Goal: Communication & Community: Answer question/provide support

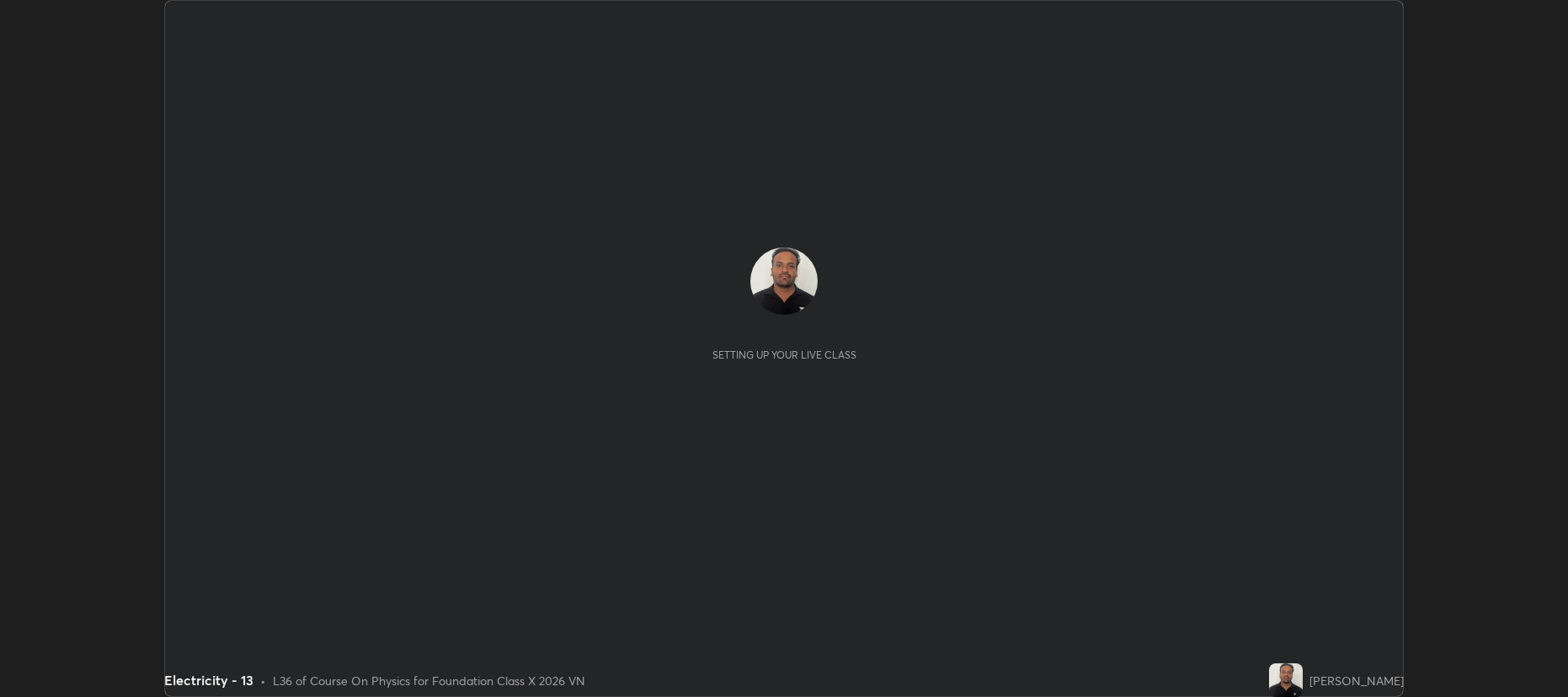
scroll to position [697, 1567]
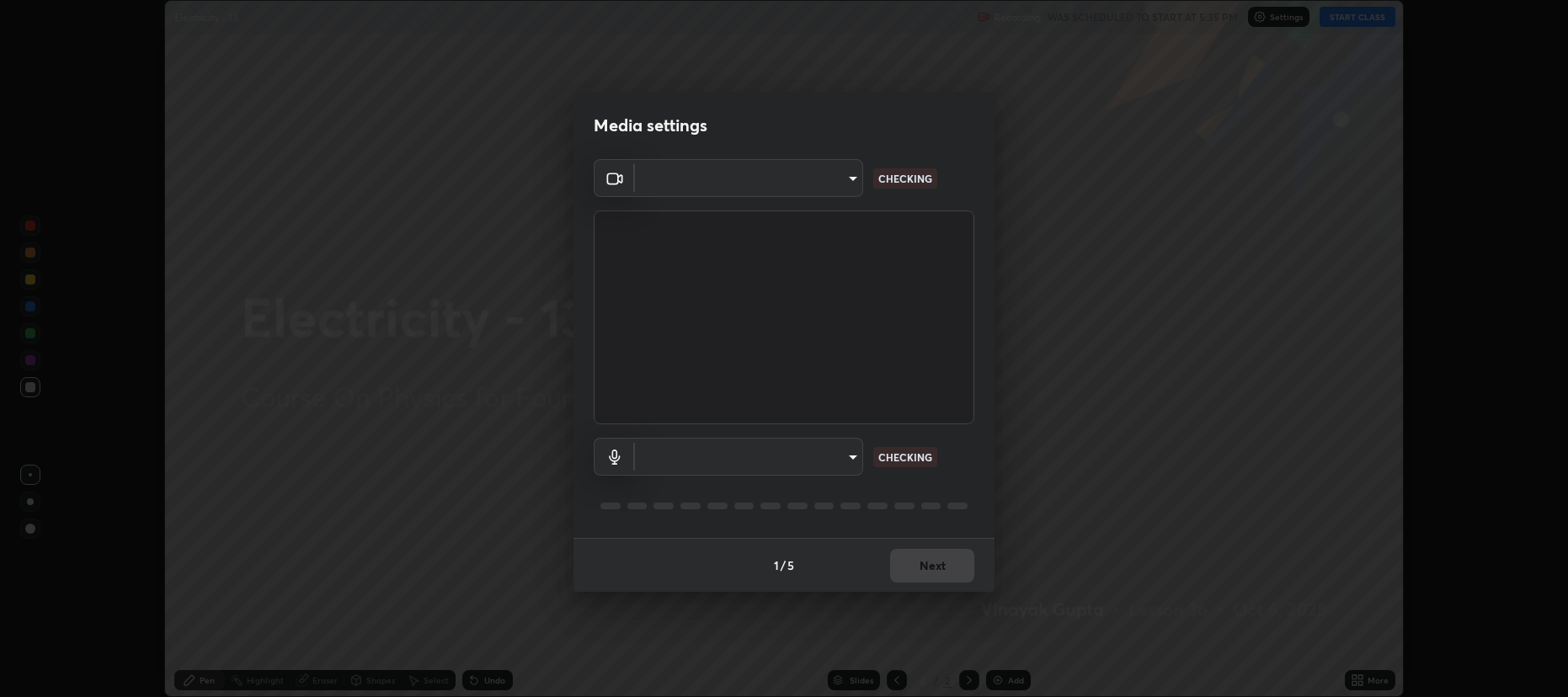
type input "2a561c120c3220b2f8b99532909308587796bda8d732d287aca83a6dd182eb89"
type input "e57f6960a9795a8c2a73ffebd985035ee1316a0e6525c793b51b9b2a3f3063a7"
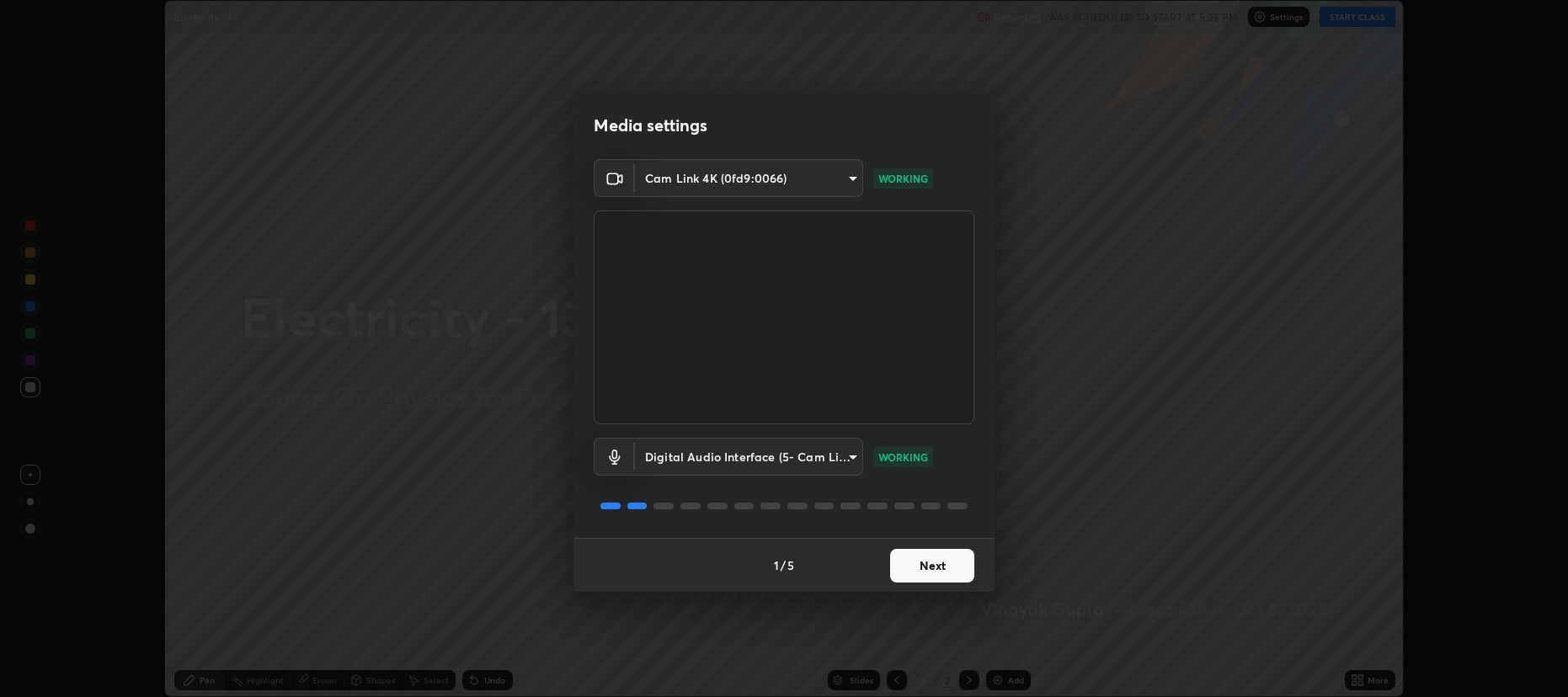
click at [935, 560] on button "Next" at bounding box center [932, 566] width 84 height 34
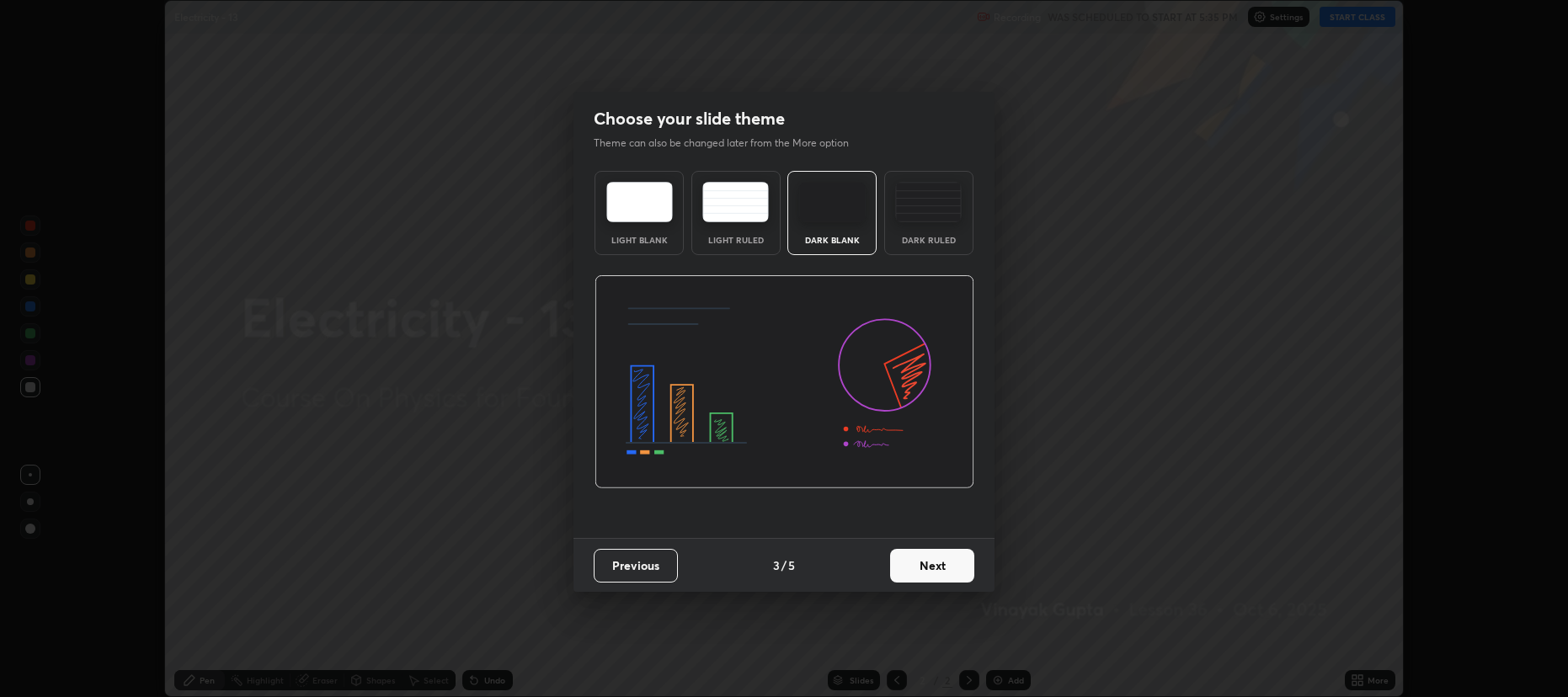
click at [942, 566] on button "Next" at bounding box center [932, 566] width 84 height 34
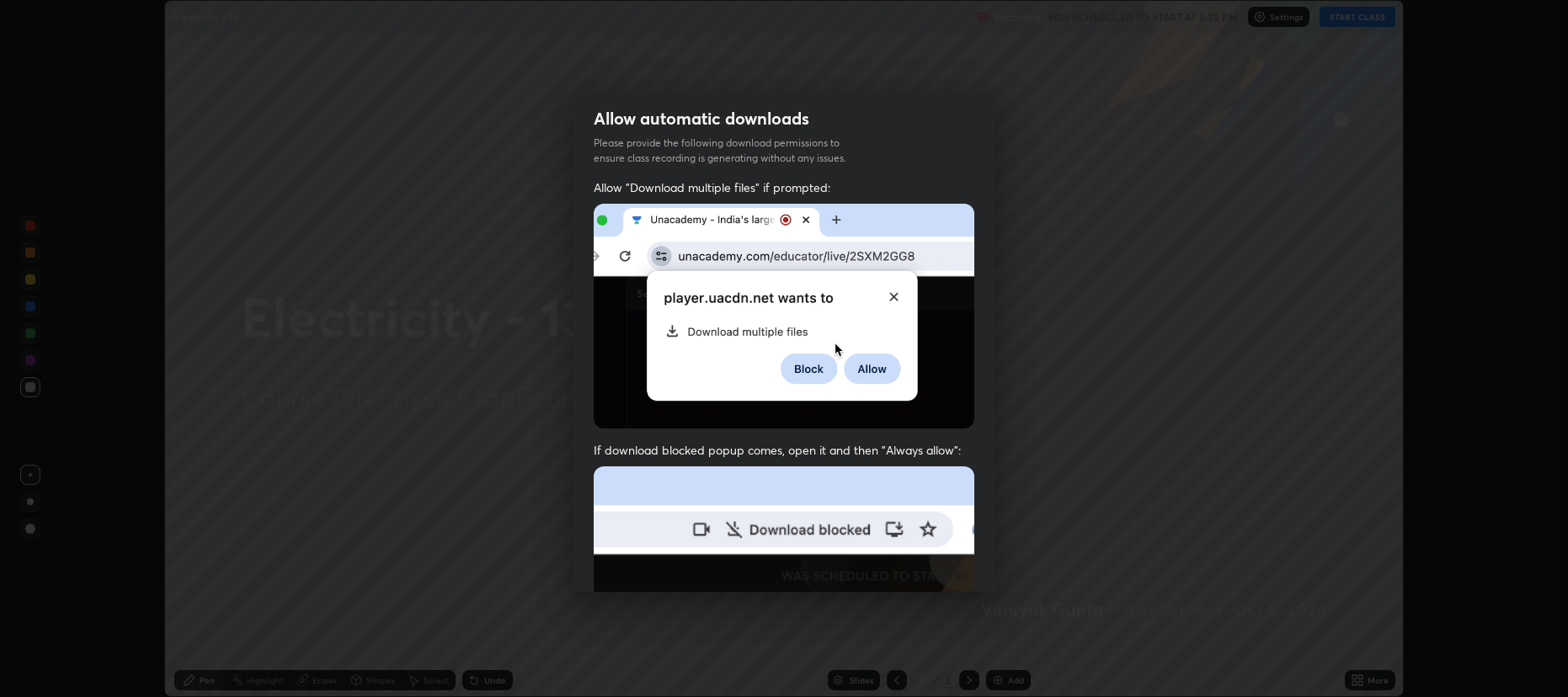
click at [935, 576] on img at bounding box center [784, 650] width 381 height 368
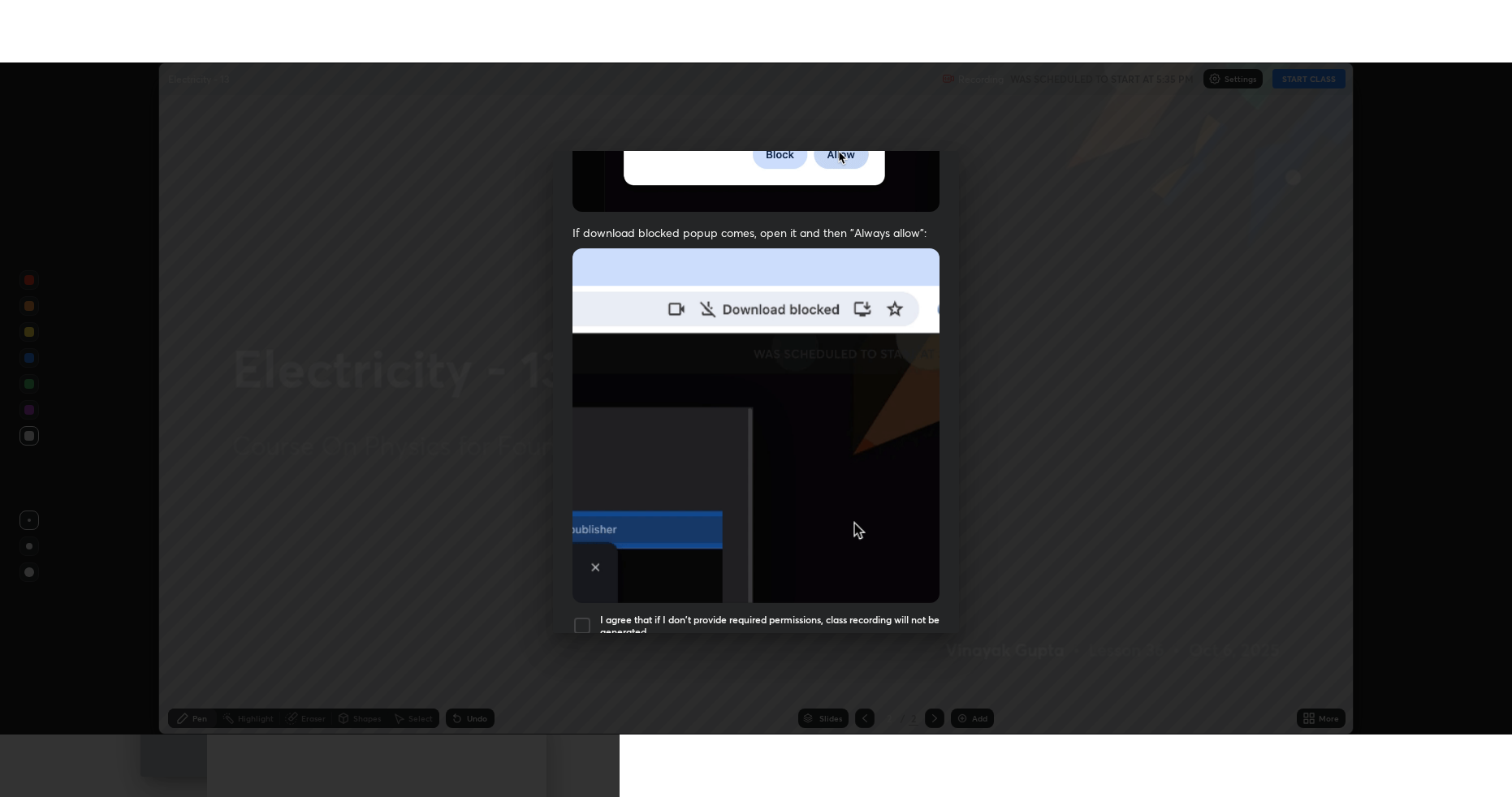
scroll to position [330, 0]
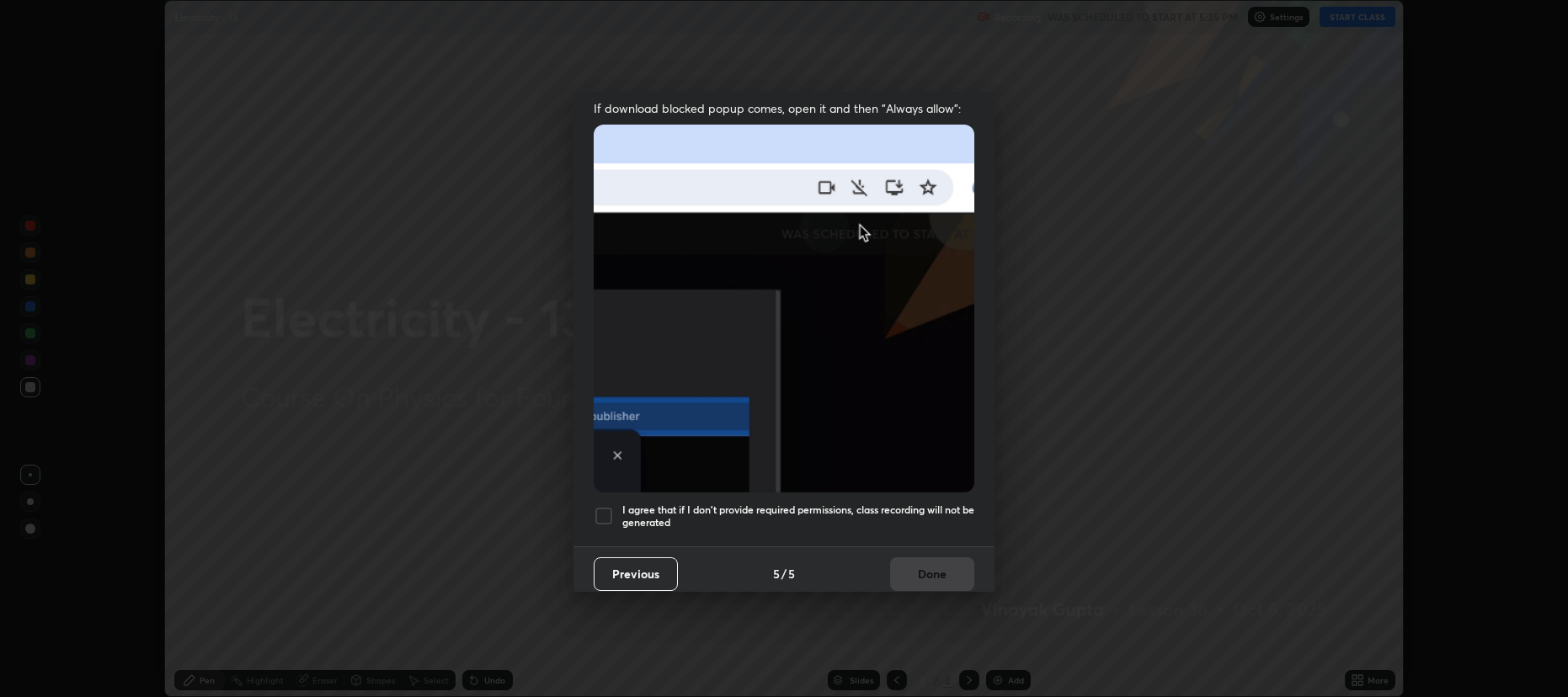
click at [861, 493] on div "Allow "Download multiple files" if prompted: If download blocked popup comes, o…" at bounding box center [783, 191] width 421 height 709
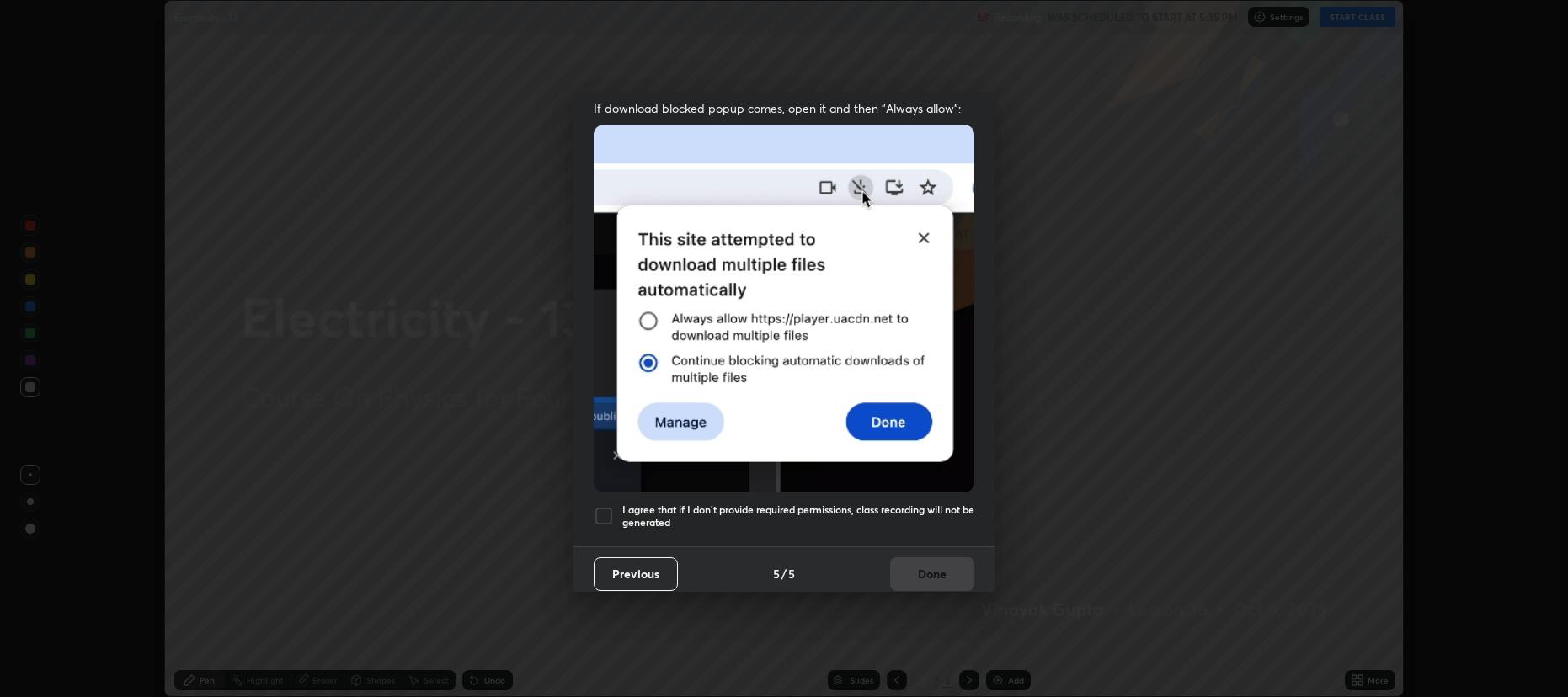
click at [903, 504] on h5 "I agree that if I don't provide required permissions, class recording will not …" at bounding box center [798, 517] width 352 height 26
click at [932, 568] on button "Done" at bounding box center [932, 574] width 84 height 34
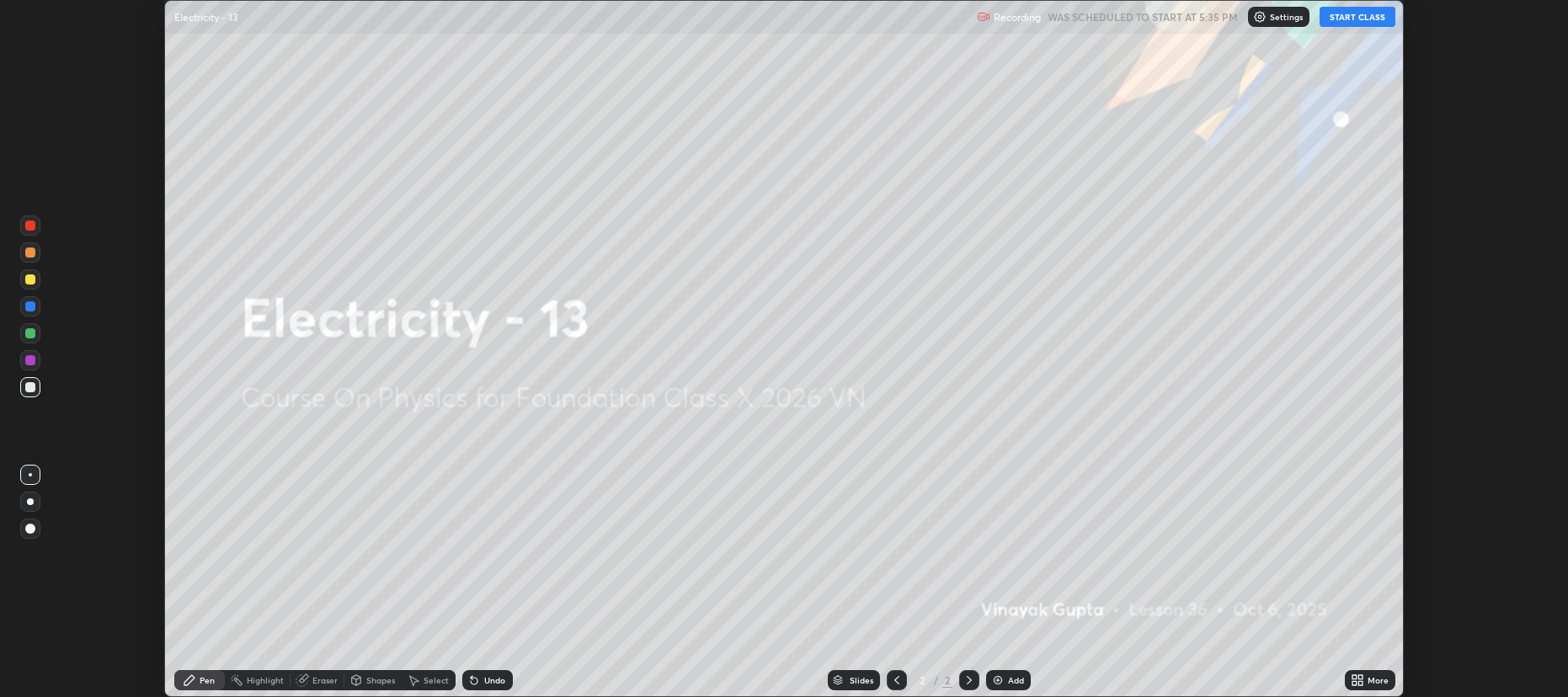
click at [1390, 682] on div "More" at bounding box center [1370, 680] width 50 height 20
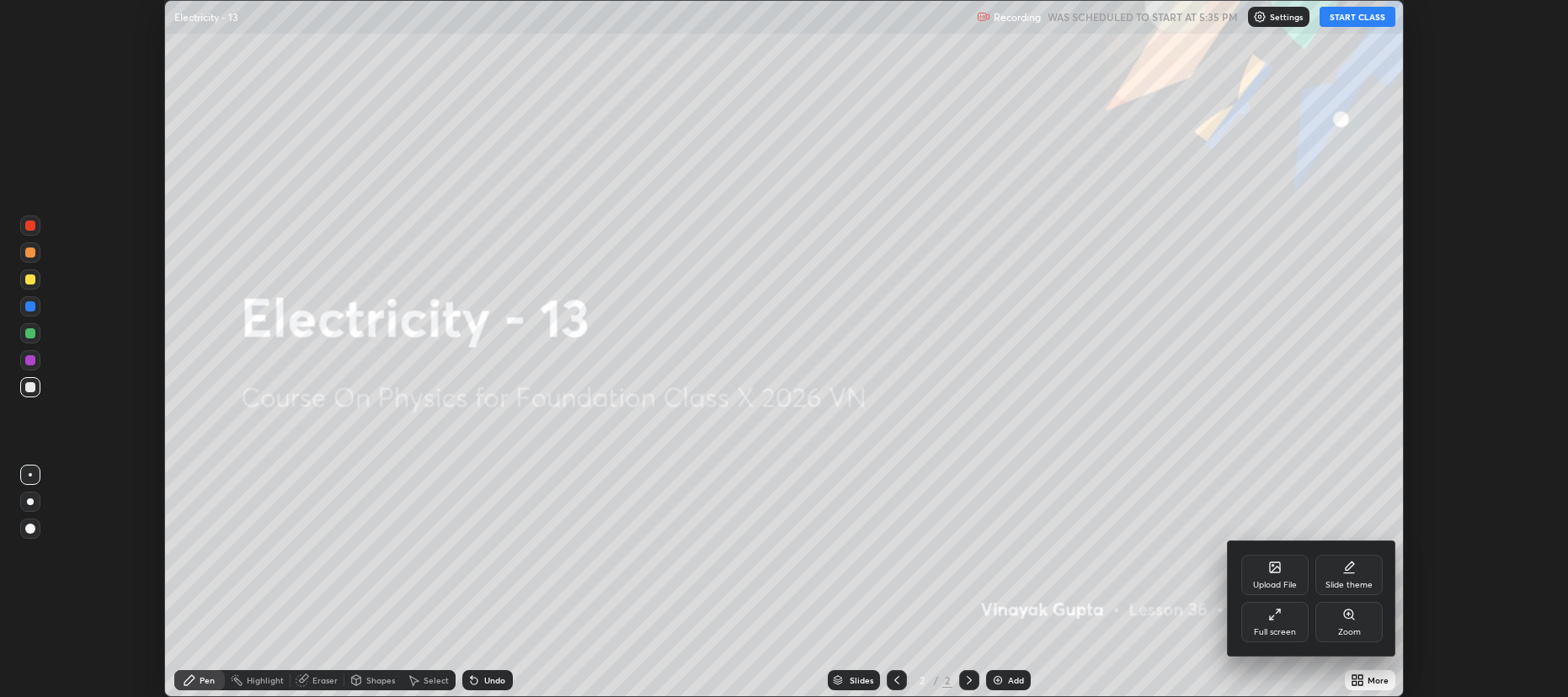
click at [1293, 631] on div "Full screen" at bounding box center [1274, 632] width 42 height 9
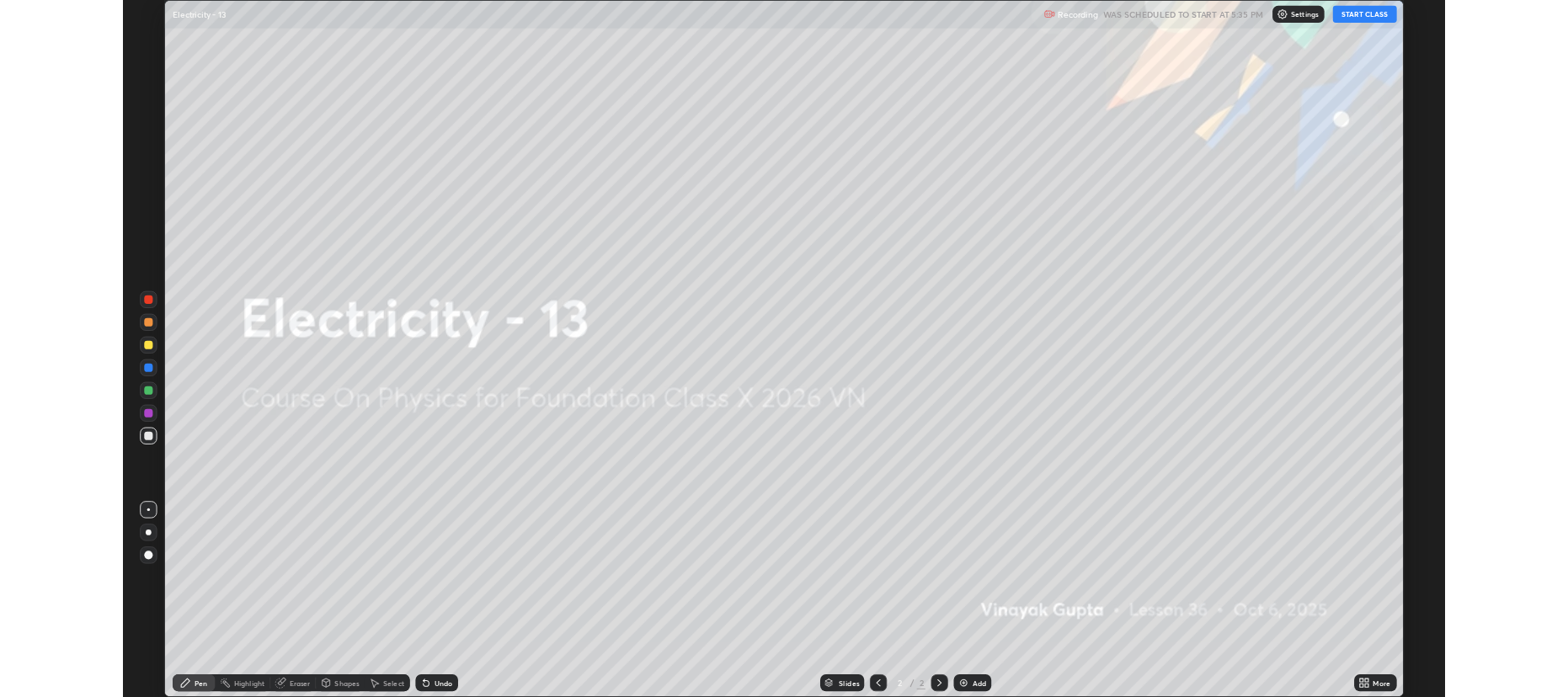
scroll to position [826, 1567]
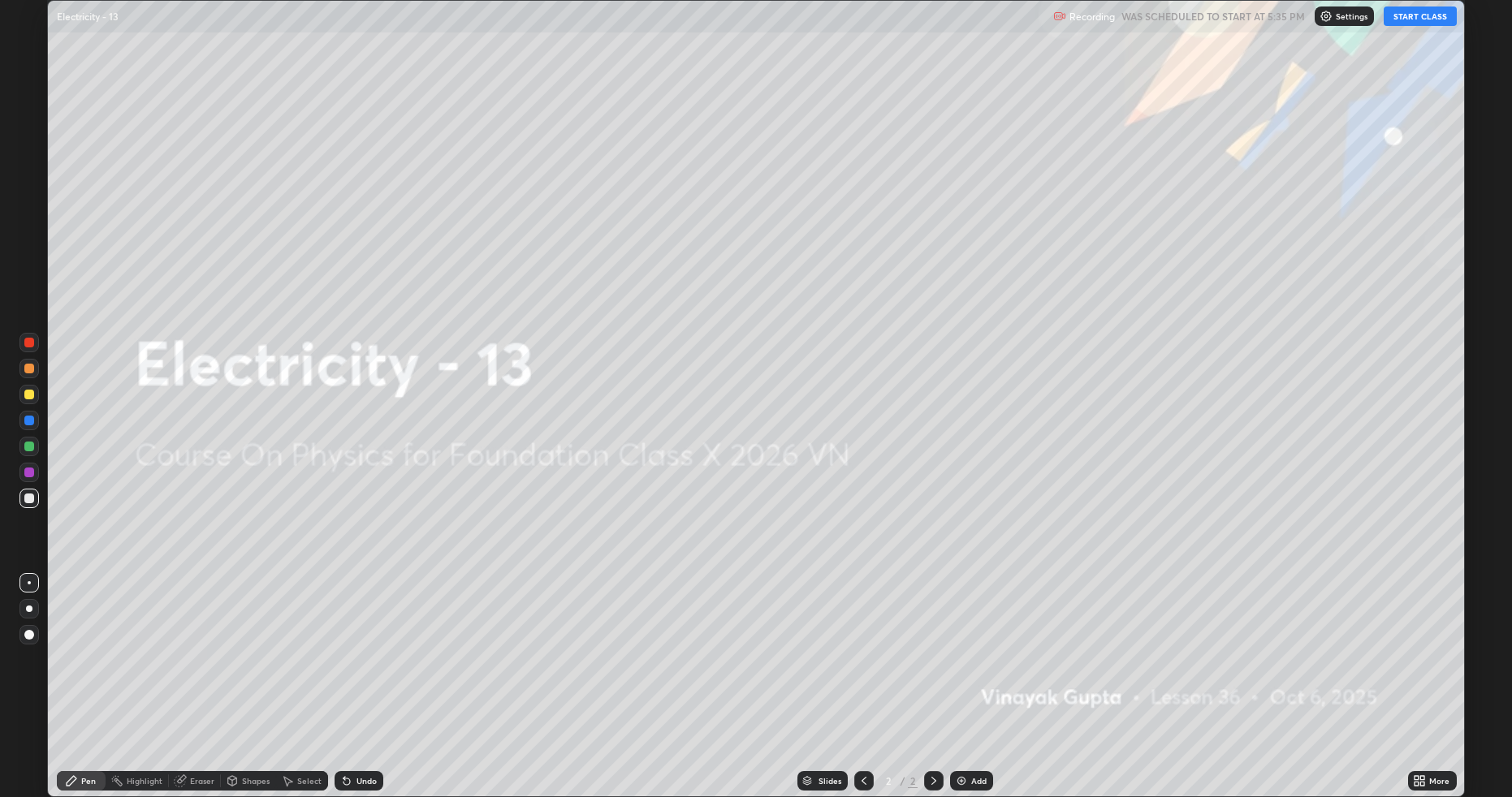
click at [1421, 16] on button "START CLASS" at bounding box center [1420, 16] width 73 height 19
click at [971, 671] on div "Add" at bounding box center [979, 781] width 15 height 9
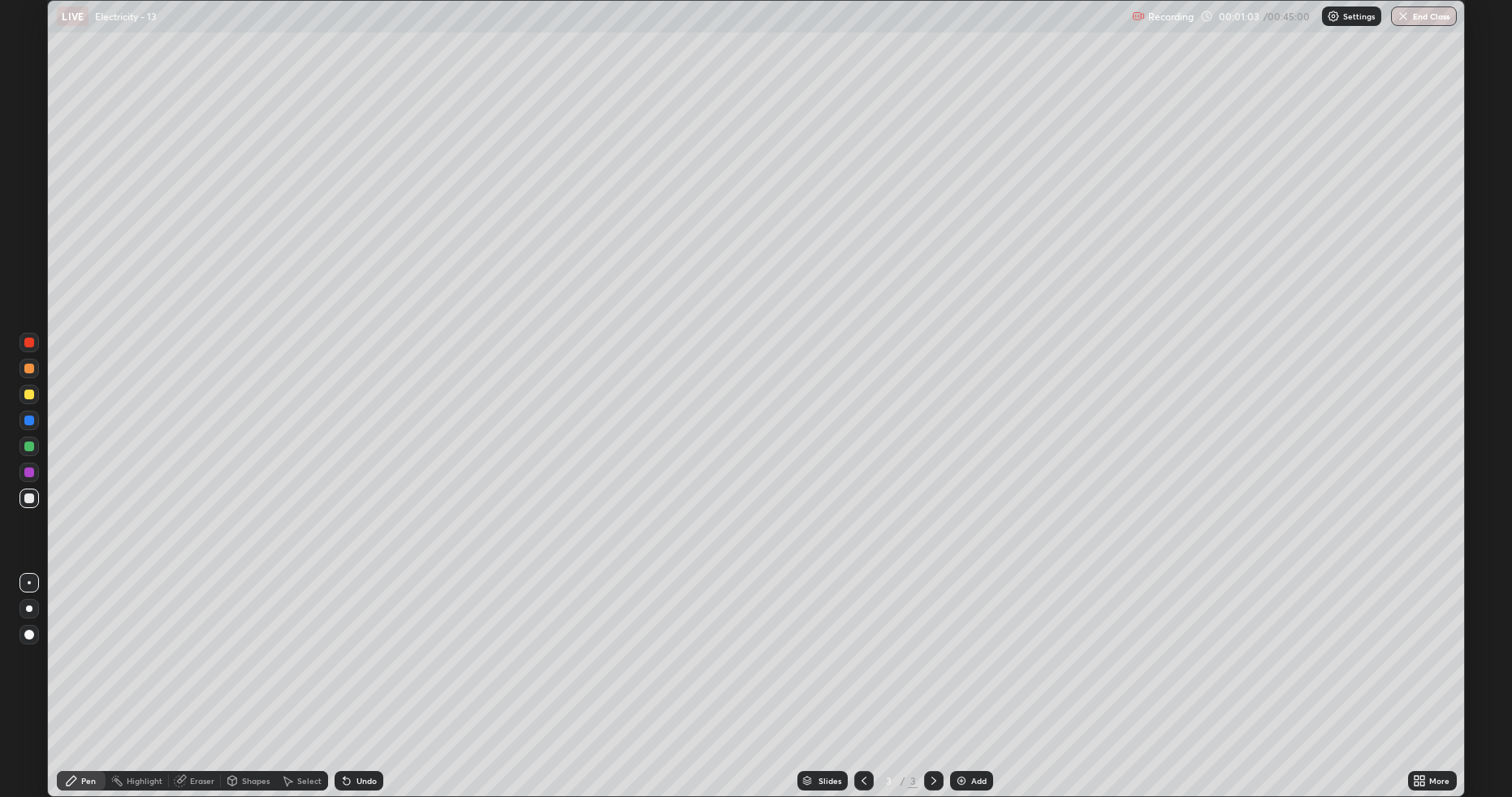
click at [364, 671] on div "Undo" at bounding box center [366, 781] width 20 height 9
click at [365, 671] on div "Undo" at bounding box center [366, 781] width 20 height 9
click at [81, 671] on div "Pen" at bounding box center [81, 781] width 48 height 19
click at [25, 393] on div at bounding box center [29, 395] width 10 height 10
click at [29, 497] on div at bounding box center [29, 498] width 10 height 10
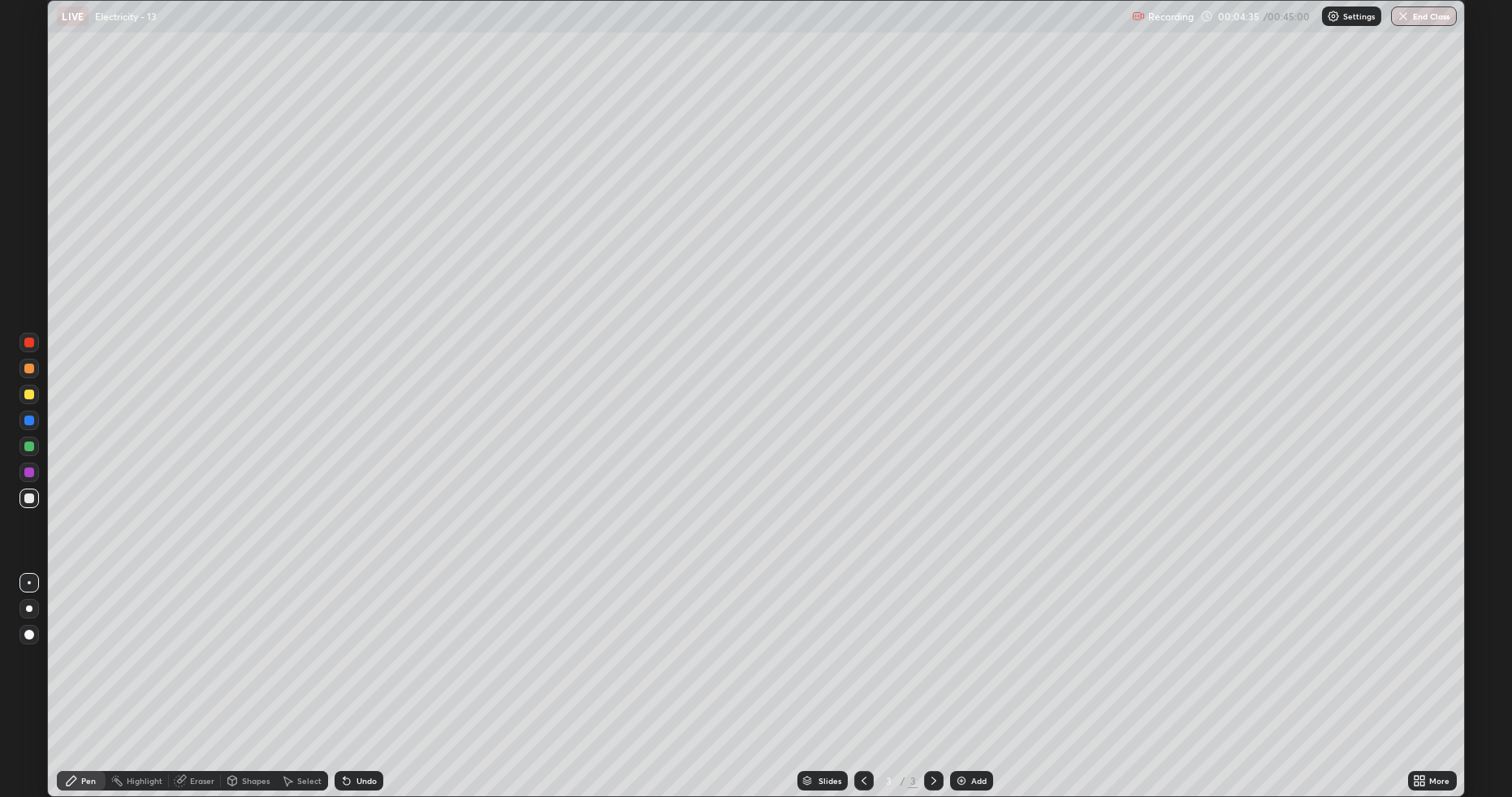
click at [979, 671] on div "Add" at bounding box center [979, 781] width 15 height 9
click at [20, 395] on div at bounding box center [29, 395] width 19 height 19
click at [24, 500] on div at bounding box center [29, 498] width 19 height 19
click at [29, 373] on div at bounding box center [29, 369] width 10 height 10
click at [32, 490] on div at bounding box center [29, 498] width 19 height 19
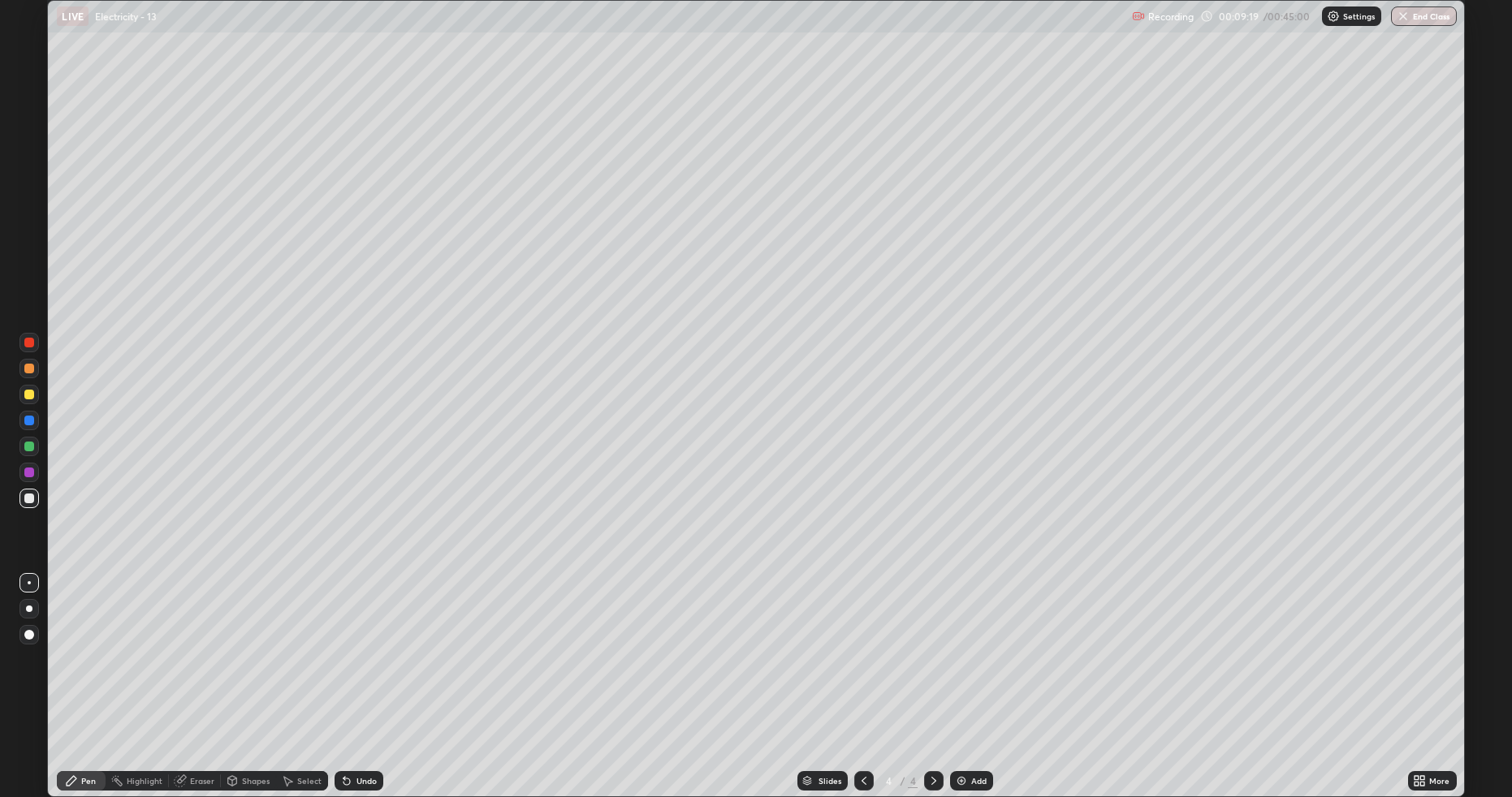
click at [29, 398] on div at bounding box center [29, 395] width 10 height 10
click at [964, 671] on img at bounding box center [961, 782] width 13 height 13
click at [22, 495] on div at bounding box center [29, 498] width 19 height 19
click at [352, 671] on div "Undo" at bounding box center [359, 781] width 48 height 19
click at [348, 671] on icon at bounding box center [347, 782] width 13 height 13
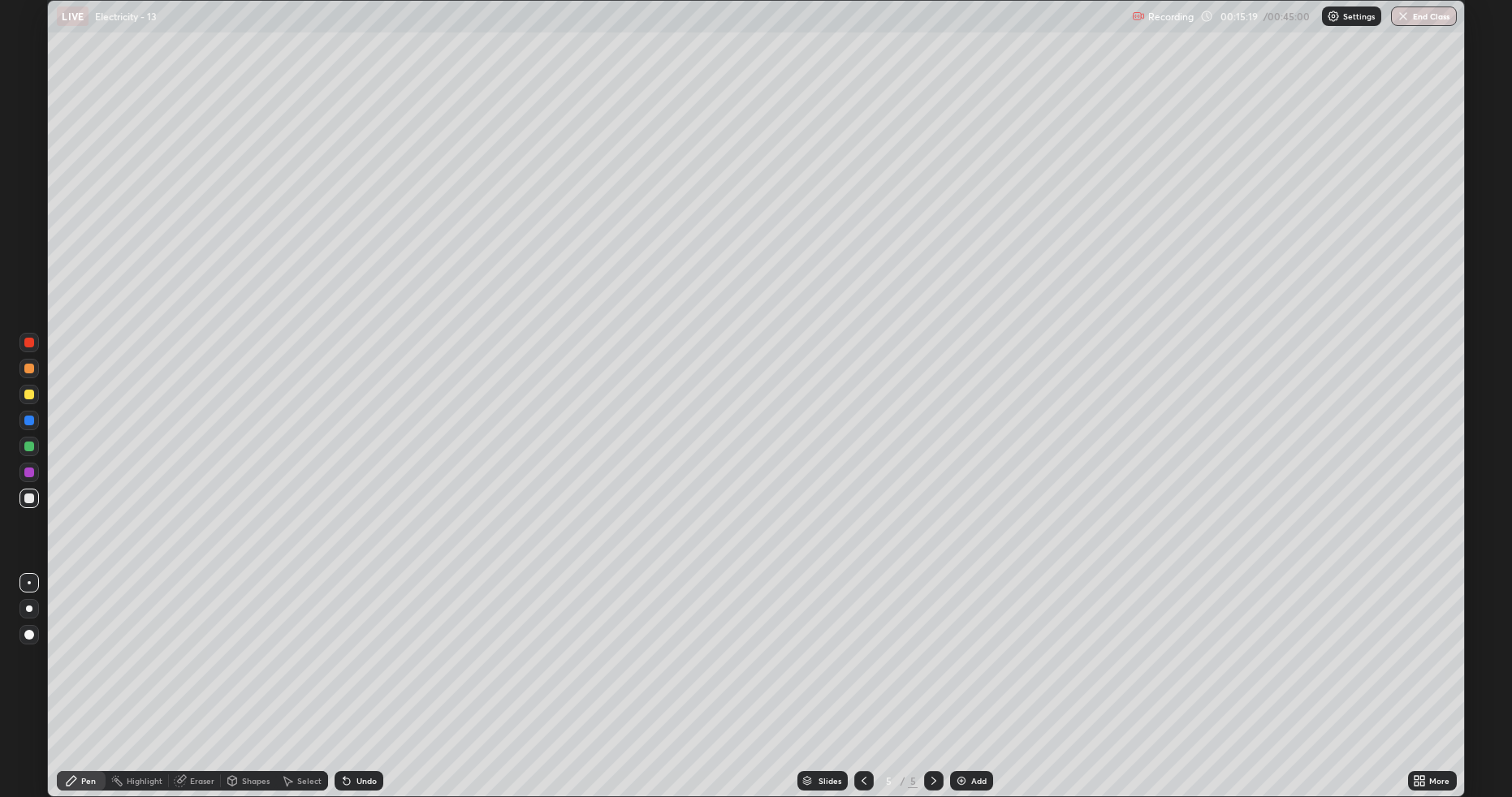
click at [345, 671] on icon at bounding box center [346, 782] width 7 height 7
click at [357, 671] on div "Undo" at bounding box center [366, 781] width 20 height 9
click at [351, 671] on div "Undo" at bounding box center [359, 781] width 48 height 19
click at [353, 671] on div "Undo" at bounding box center [359, 781] width 48 height 19
click at [32, 397] on div at bounding box center [29, 395] width 10 height 10
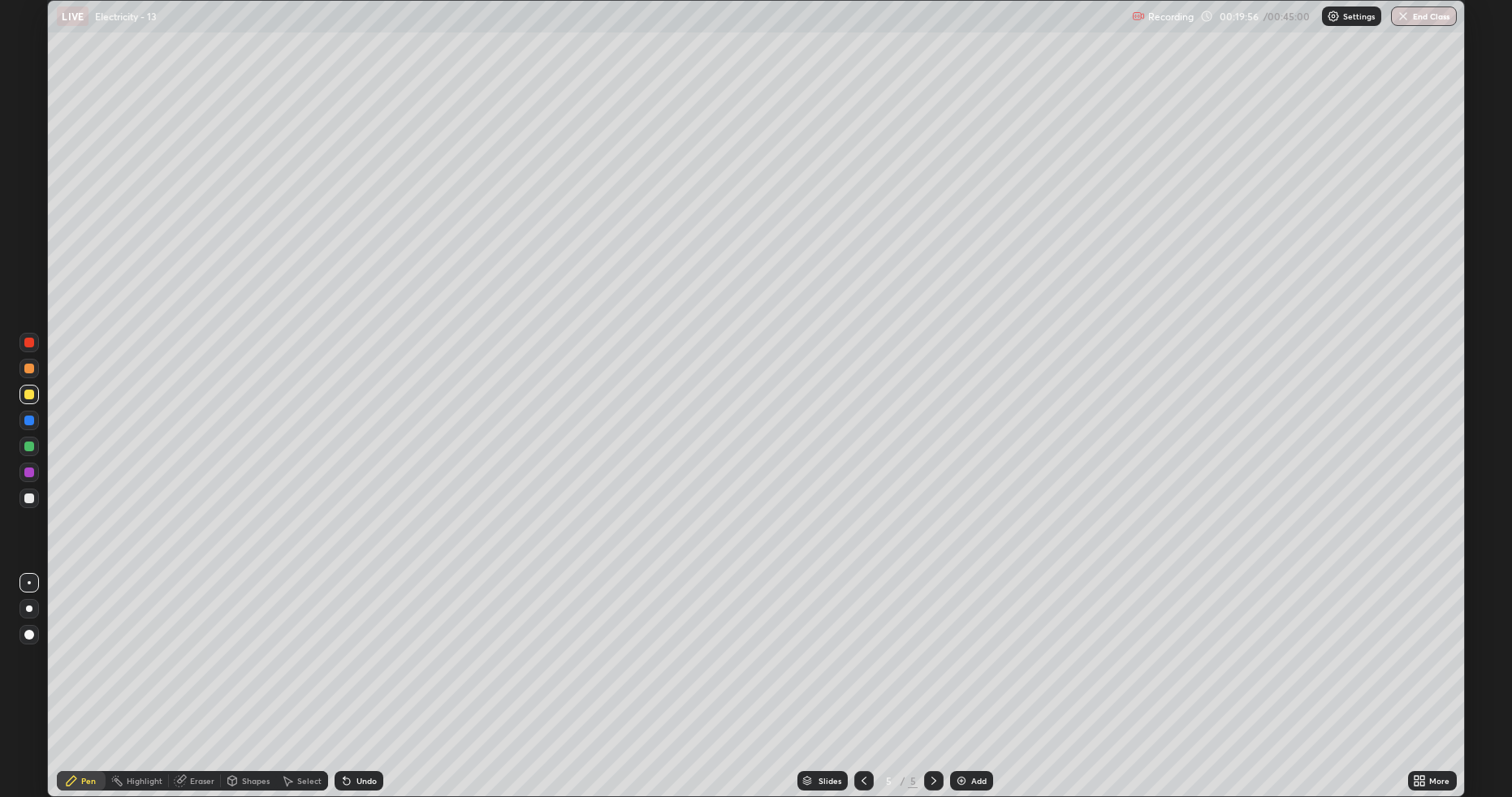
click at [983, 671] on div "Add" at bounding box center [979, 781] width 15 height 9
click at [863, 671] on icon at bounding box center [864, 782] width 13 height 13
click at [933, 671] on icon at bounding box center [934, 782] width 13 height 13
click at [359, 671] on div "Undo" at bounding box center [366, 781] width 20 height 9
click at [373, 671] on div "Undo" at bounding box center [366, 781] width 20 height 9
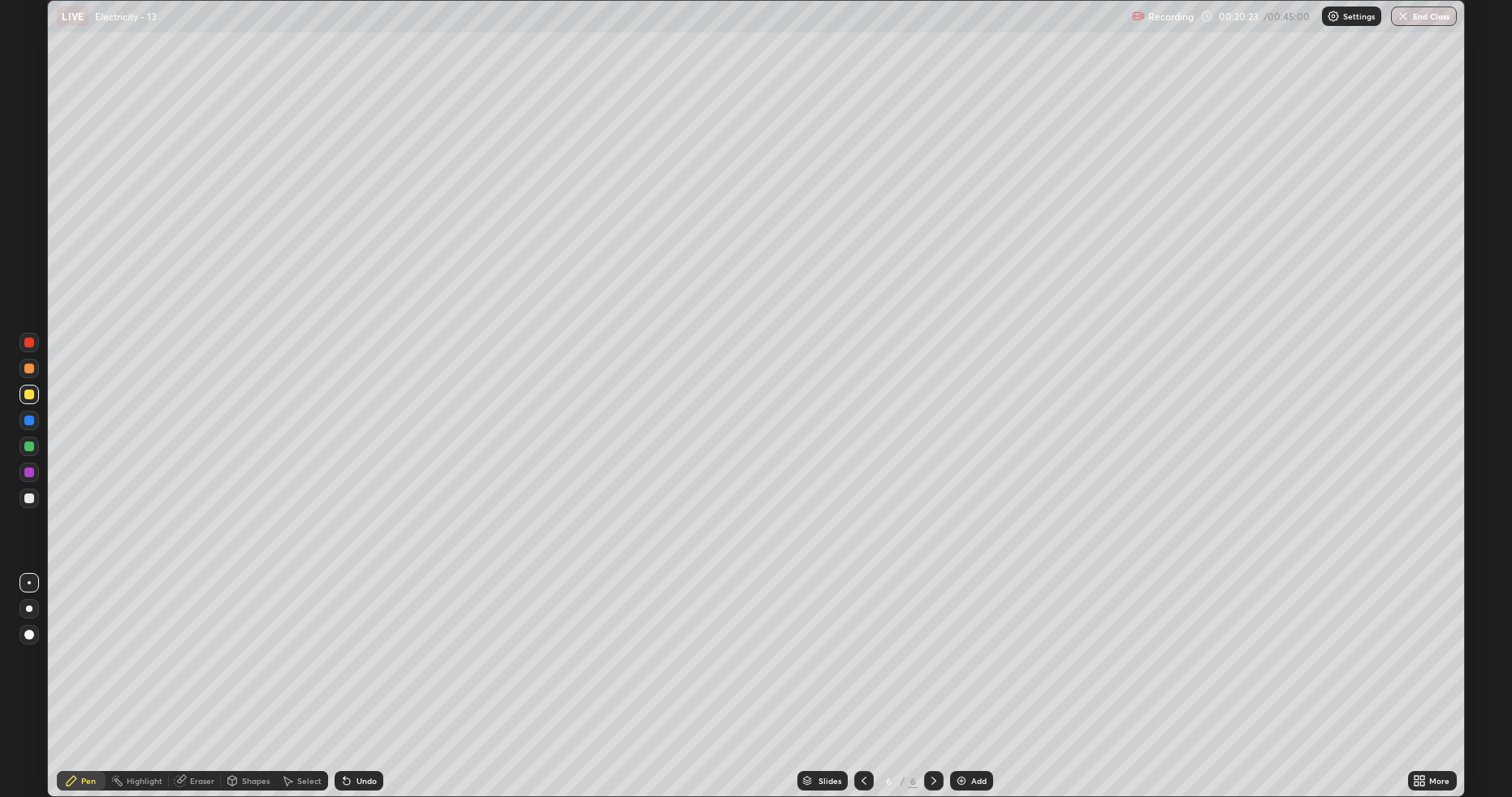
click at [370, 671] on div "Undo" at bounding box center [366, 781] width 20 height 9
click at [369, 671] on div "Undo" at bounding box center [366, 781] width 20 height 9
click at [864, 671] on icon at bounding box center [864, 782] width 13 height 13
click at [932, 671] on icon at bounding box center [934, 782] width 13 height 13
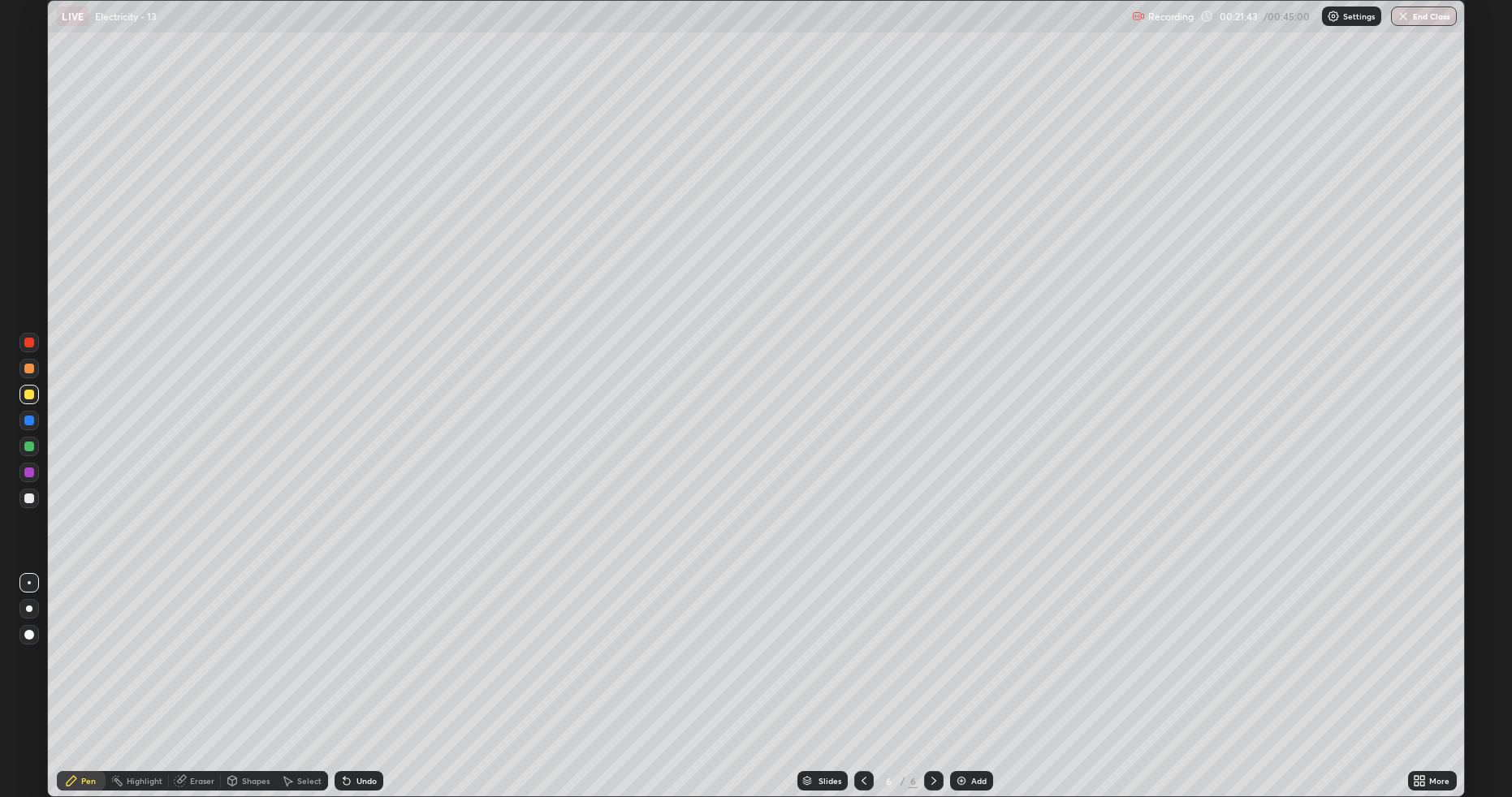
click at [863, 671] on icon at bounding box center [864, 782] width 13 height 13
click at [199, 671] on div "Eraser" at bounding box center [203, 781] width 25 height 9
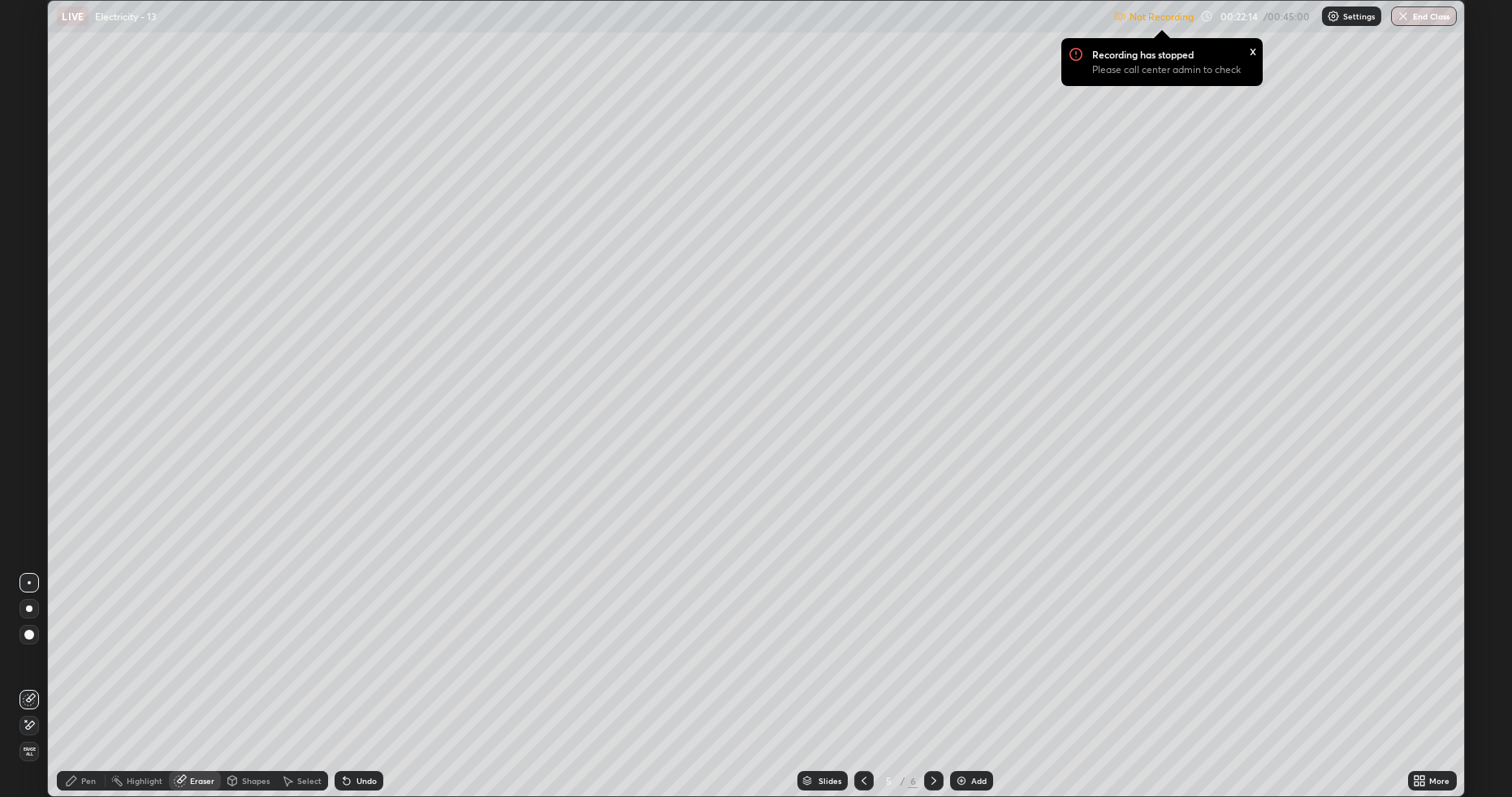
click at [932, 671] on icon at bounding box center [934, 782] width 13 height 13
click at [360, 671] on div "Undo" at bounding box center [366, 781] width 20 height 9
click at [369, 671] on div "Undo" at bounding box center [359, 781] width 48 height 19
click at [379, 671] on div "Undo" at bounding box center [359, 781] width 48 height 19
click at [94, 671] on div "Pen" at bounding box center [81, 781] width 48 height 19
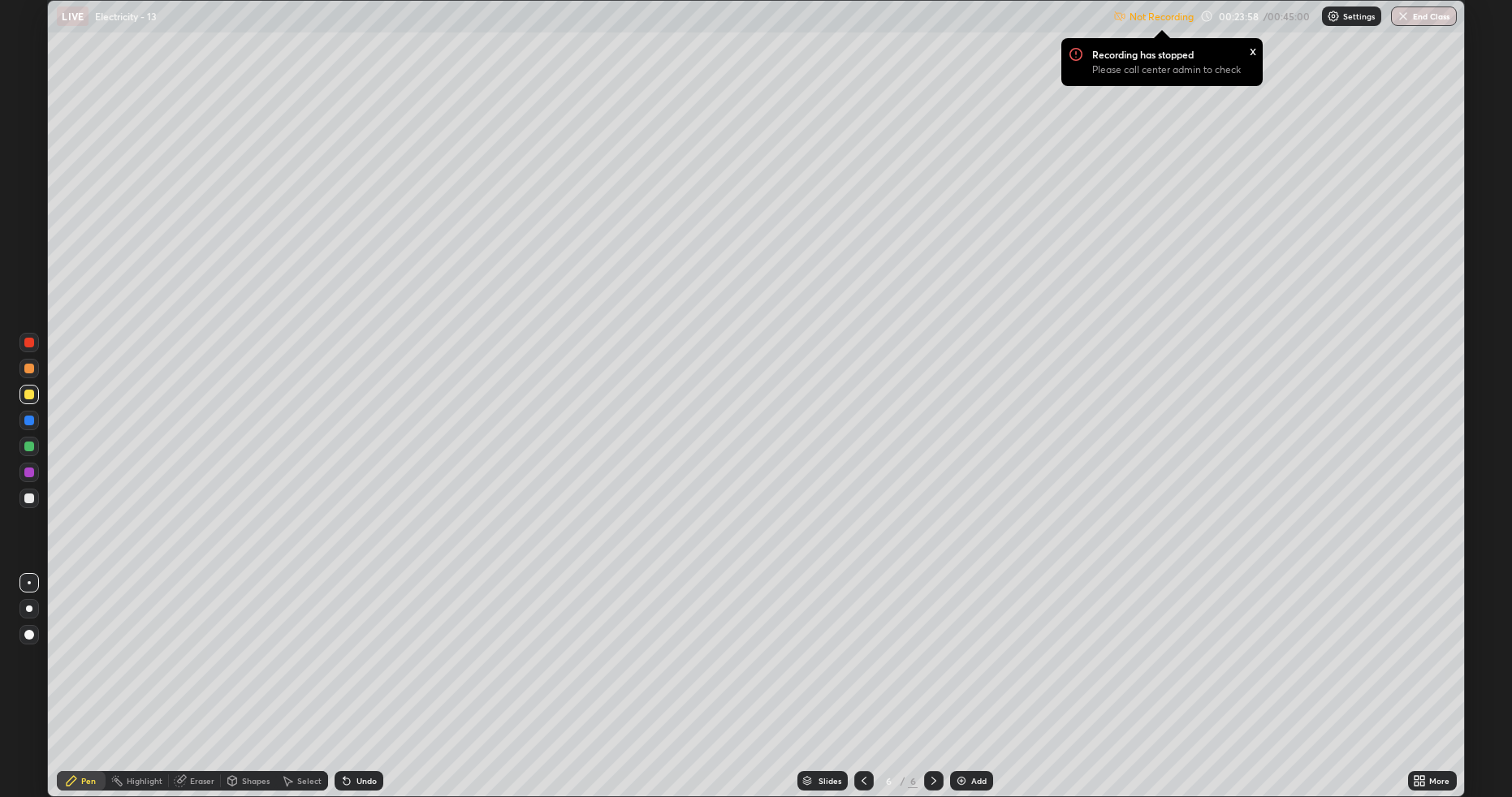
click at [864, 671] on icon at bounding box center [864, 782] width 13 height 13
click at [932, 671] on icon at bounding box center [934, 782] width 13 height 13
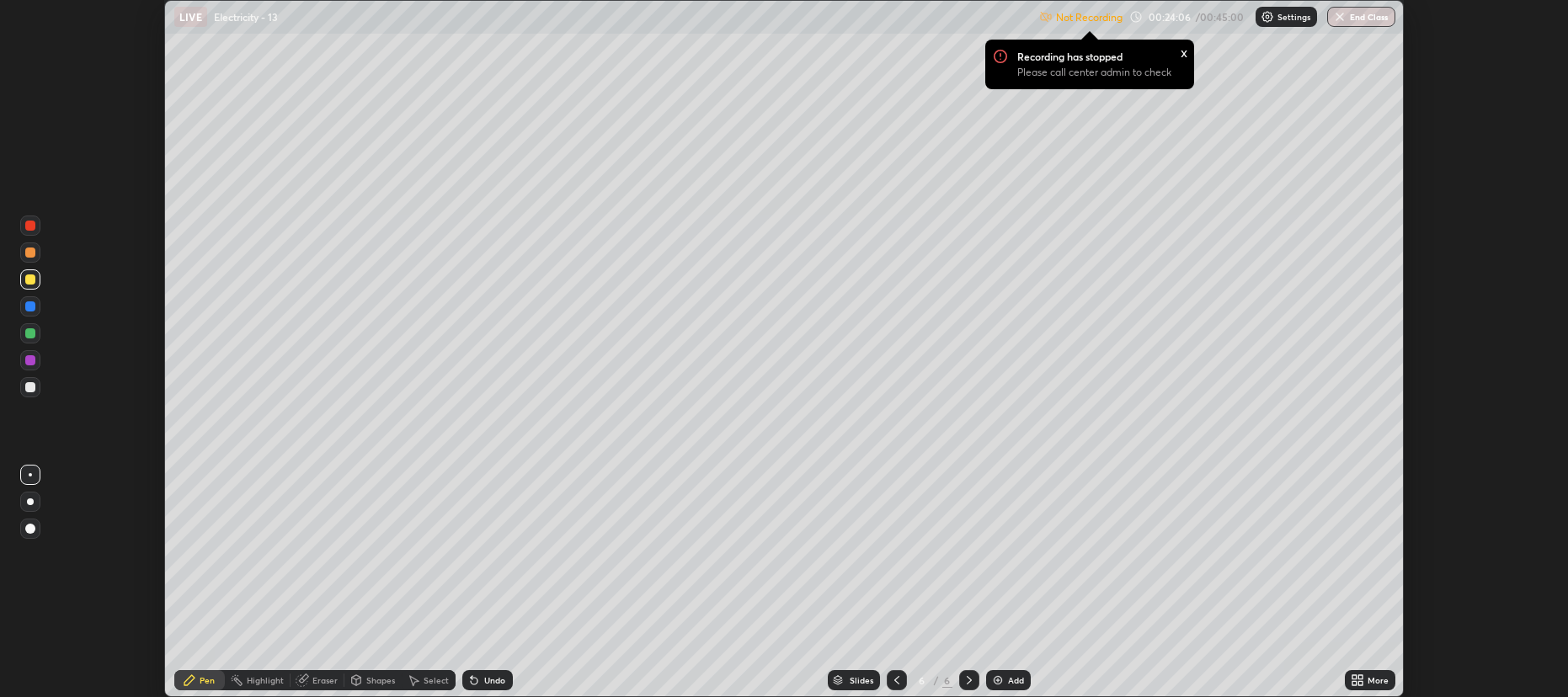
scroll to position [83479, 82636]
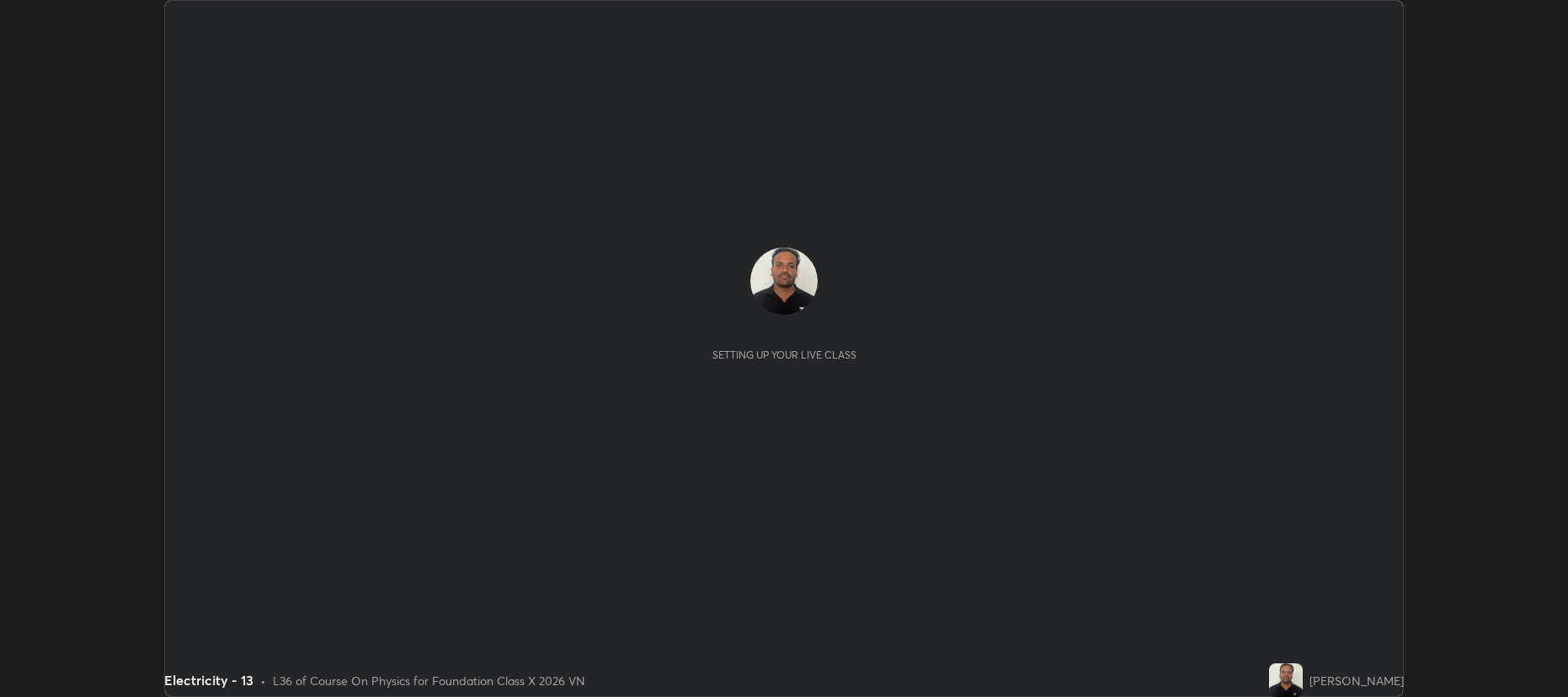
scroll to position [697, 1567]
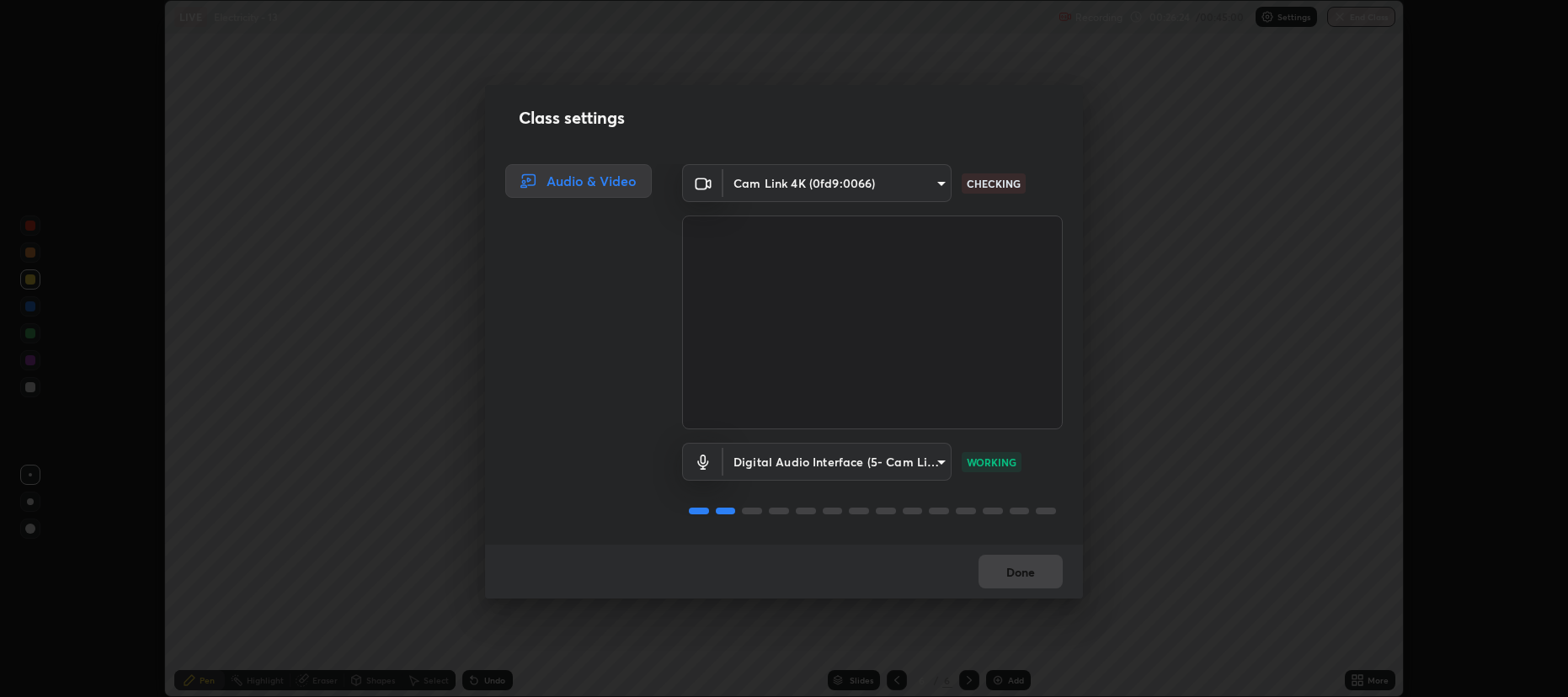
click at [1025, 567] on div "Done" at bounding box center [784, 571] width 598 height 54
click at [1020, 573] on div "Done" at bounding box center [784, 571] width 598 height 54
click at [1032, 577] on div "Done" at bounding box center [784, 571] width 598 height 54
click at [1034, 575] on div "Done" at bounding box center [784, 571] width 598 height 54
click at [931, 180] on body "Erase all LIVE Electricity - 13 Recording 00:26:50 / 00:45:00 Settings End Clas…" at bounding box center [784, 348] width 1568 height 697
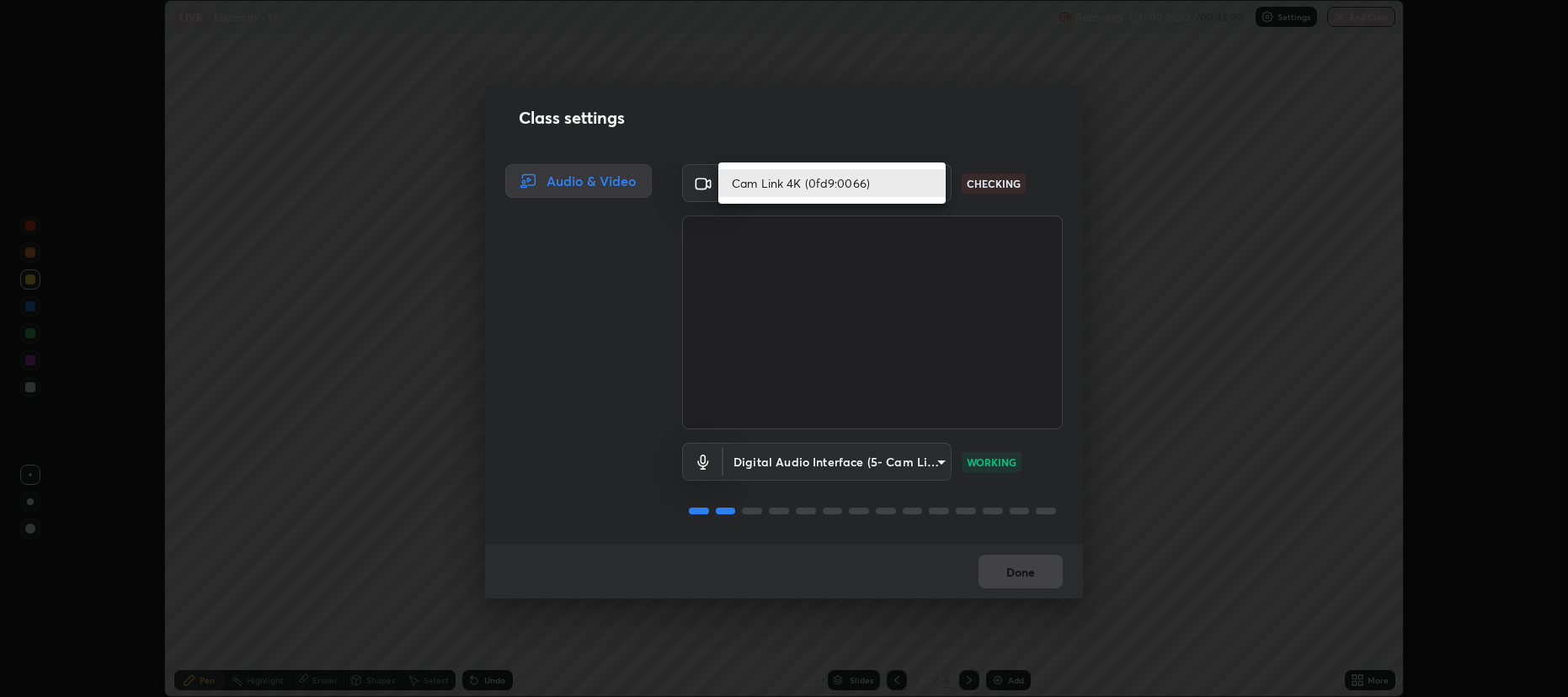
click at [969, 189] on div at bounding box center [784, 348] width 1568 height 697
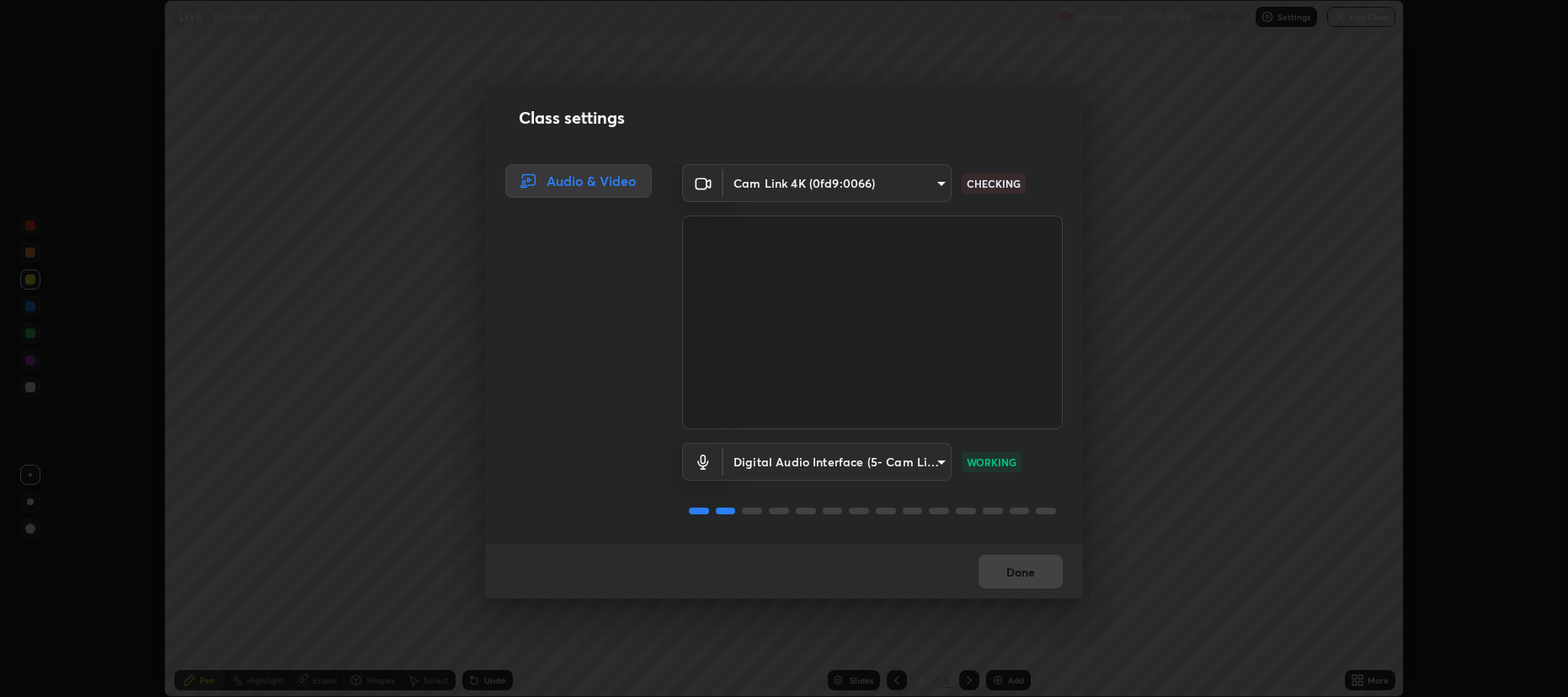
click at [1133, 467] on div "Class settings Audio & Video Cam Link 4K (0fd9:0066) 2a561c120c3220b2f8b9953290…" at bounding box center [784, 348] width 1568 height 697
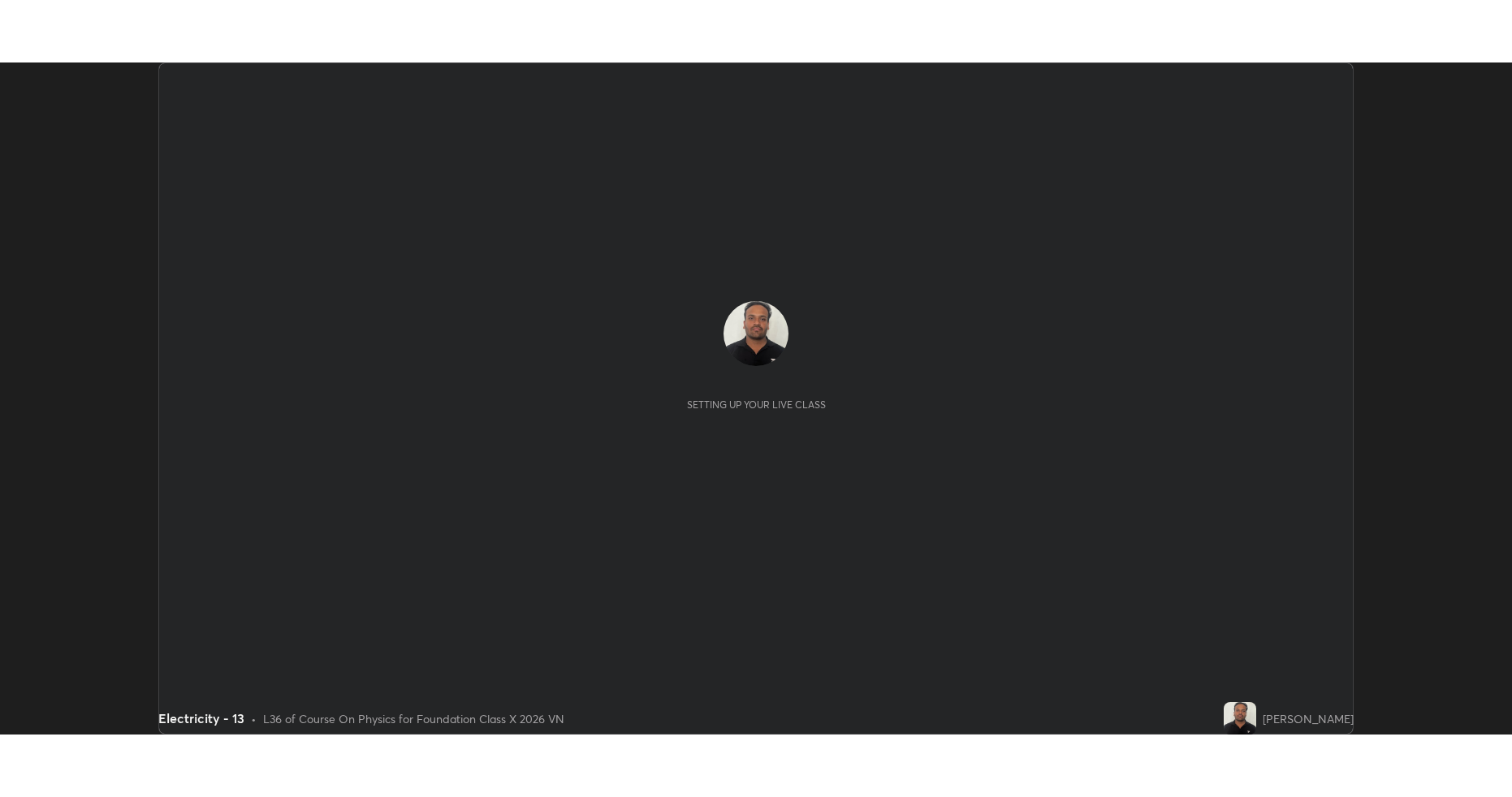
scroll to position [672, 1511]
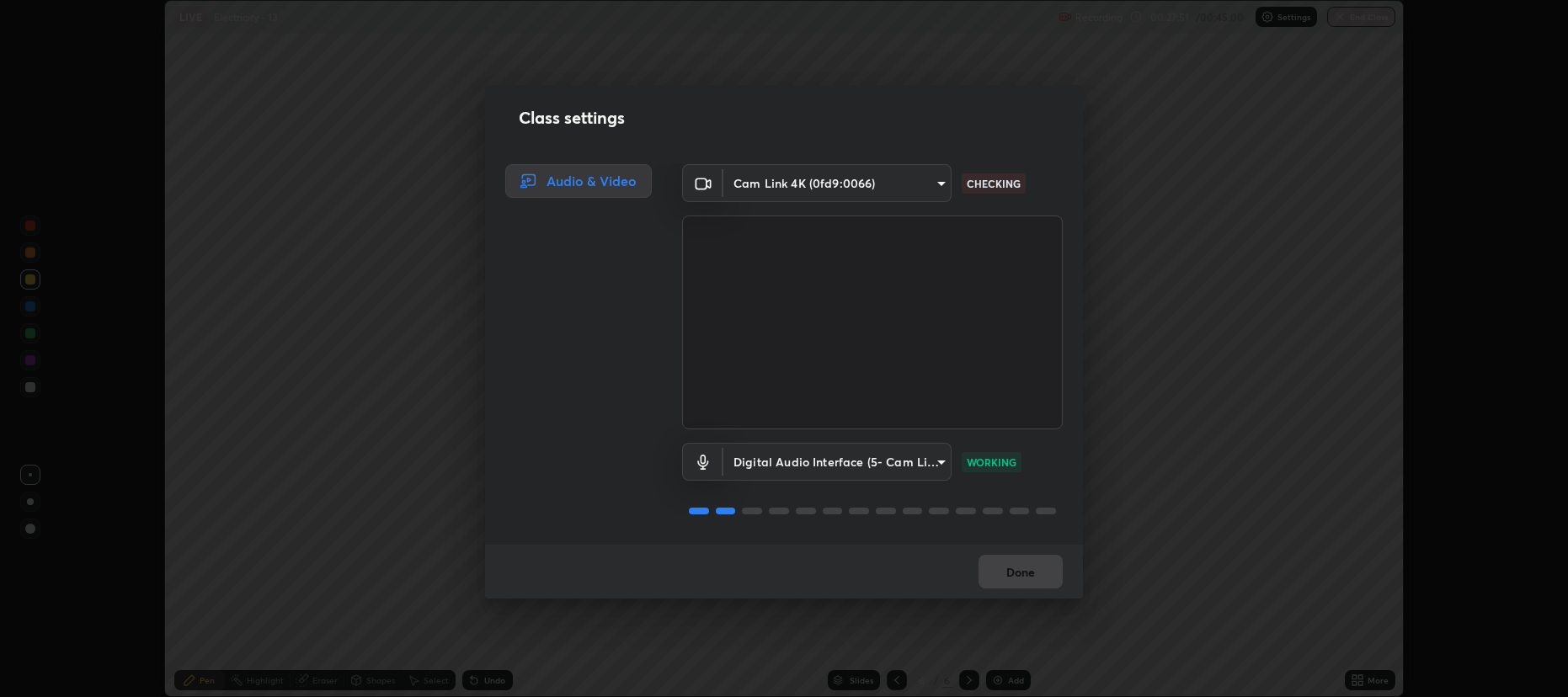
click at [1018, 325] on video at bounding box center [873, 322] width 381 height 214
click at [934, 186] on body "Erase all LIVE Electricity - 13 Not Recording Recording has stopped Please call…" at bounding box center [784, 348] width 1568 height 697
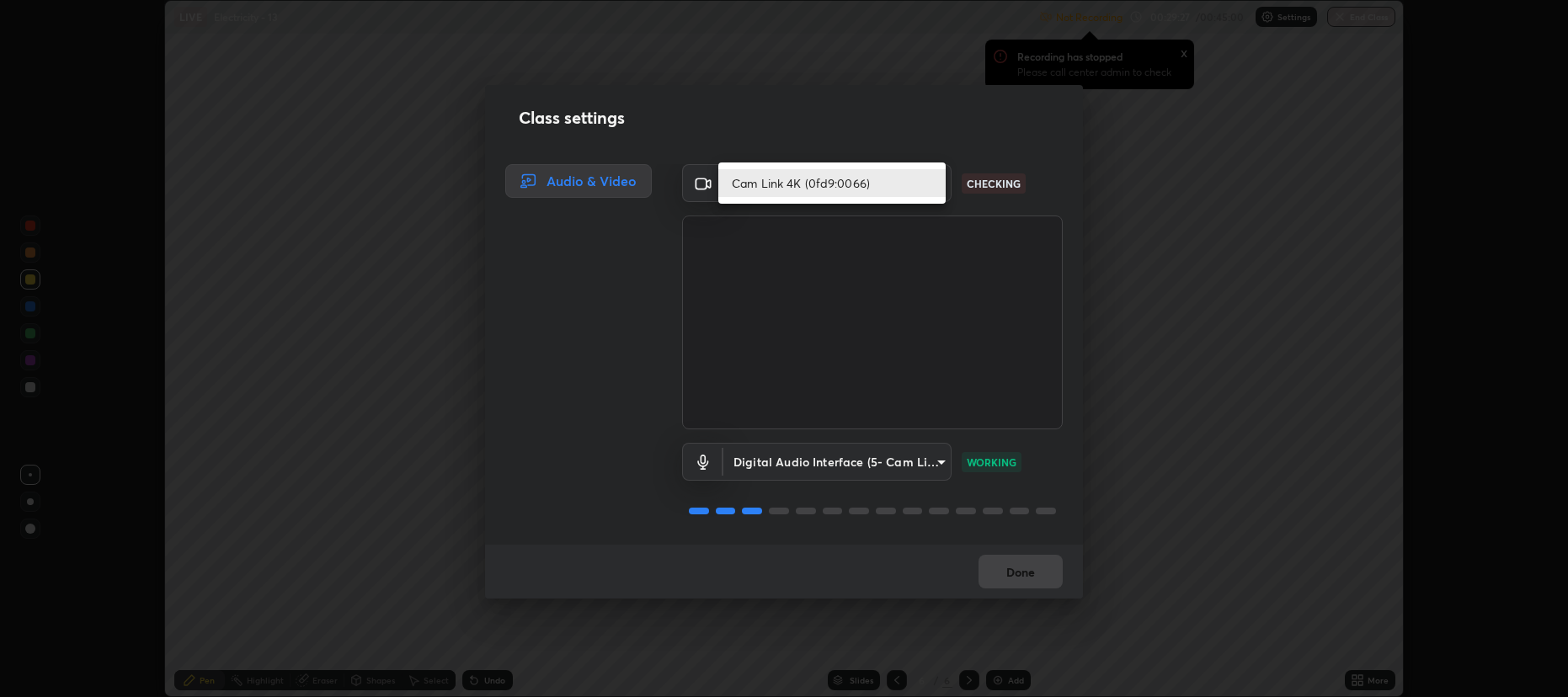
click at [876, 189] on li "Cam Link 4K (0fd9:0066)" at bounding box center [831, 183] width 228 height 28
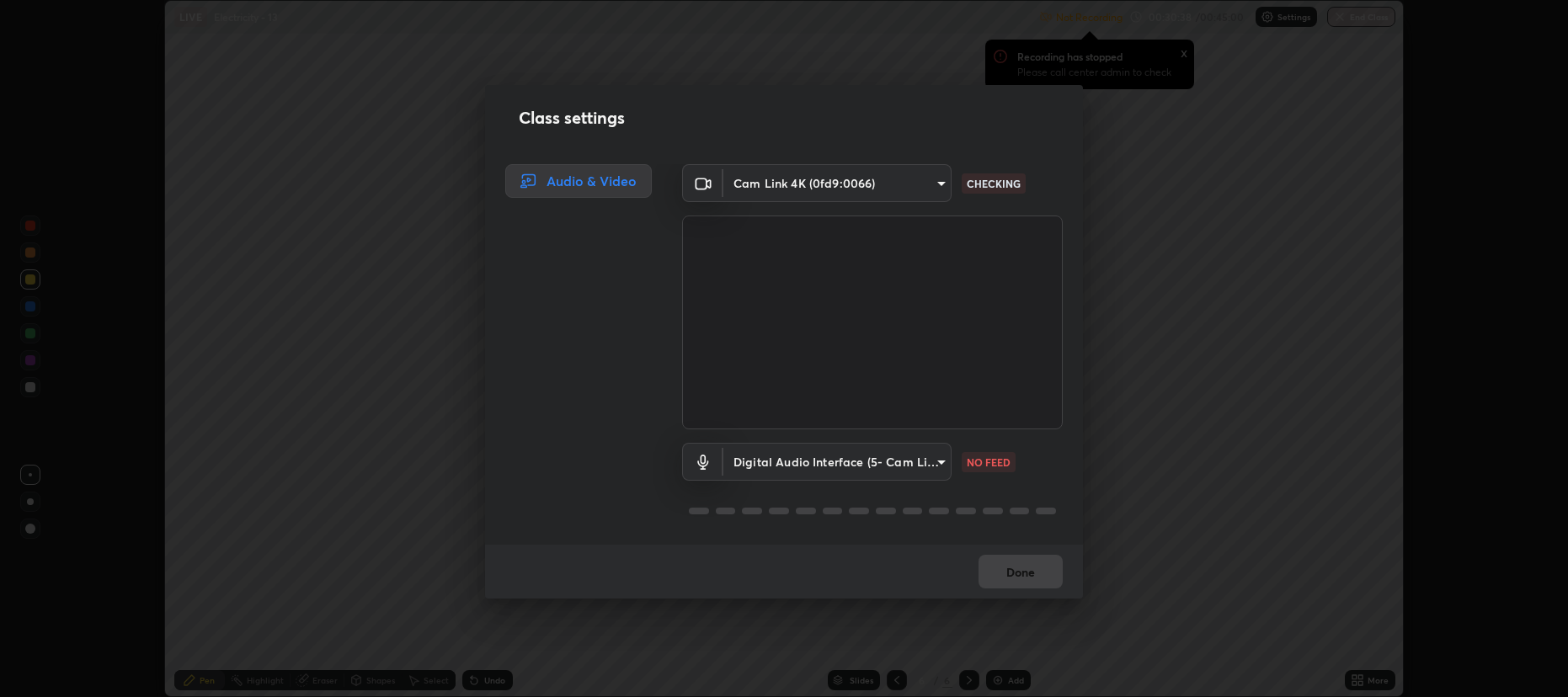
click at [918, 180] on body "Erase all LIVE Electricity - 13 Not Recording Recording has stopped Please call…" at bounding box center [784, 348] width 1568 height 697
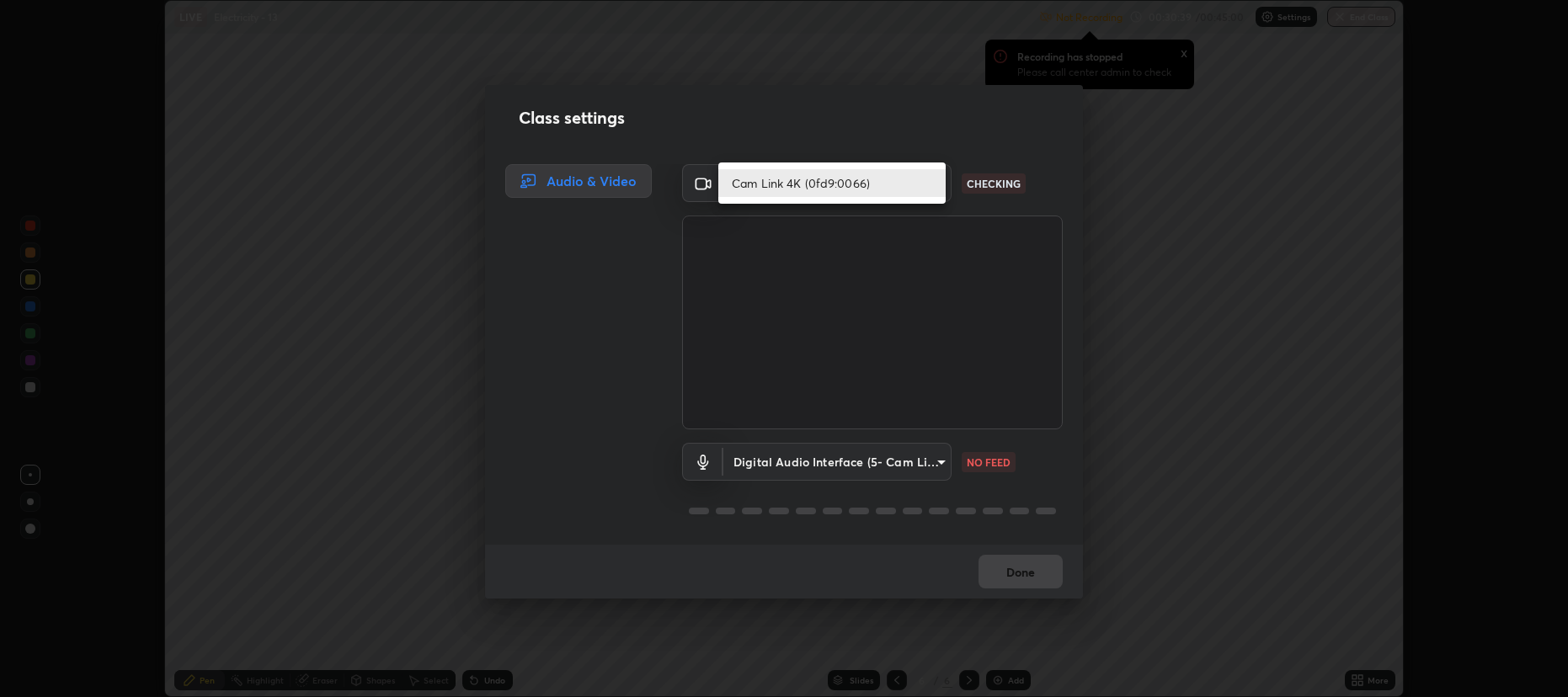
click at [852, 183] on li "Cam Link 4K (0fd9:0066)" at bounding box center [831, 183] width 228 height 28
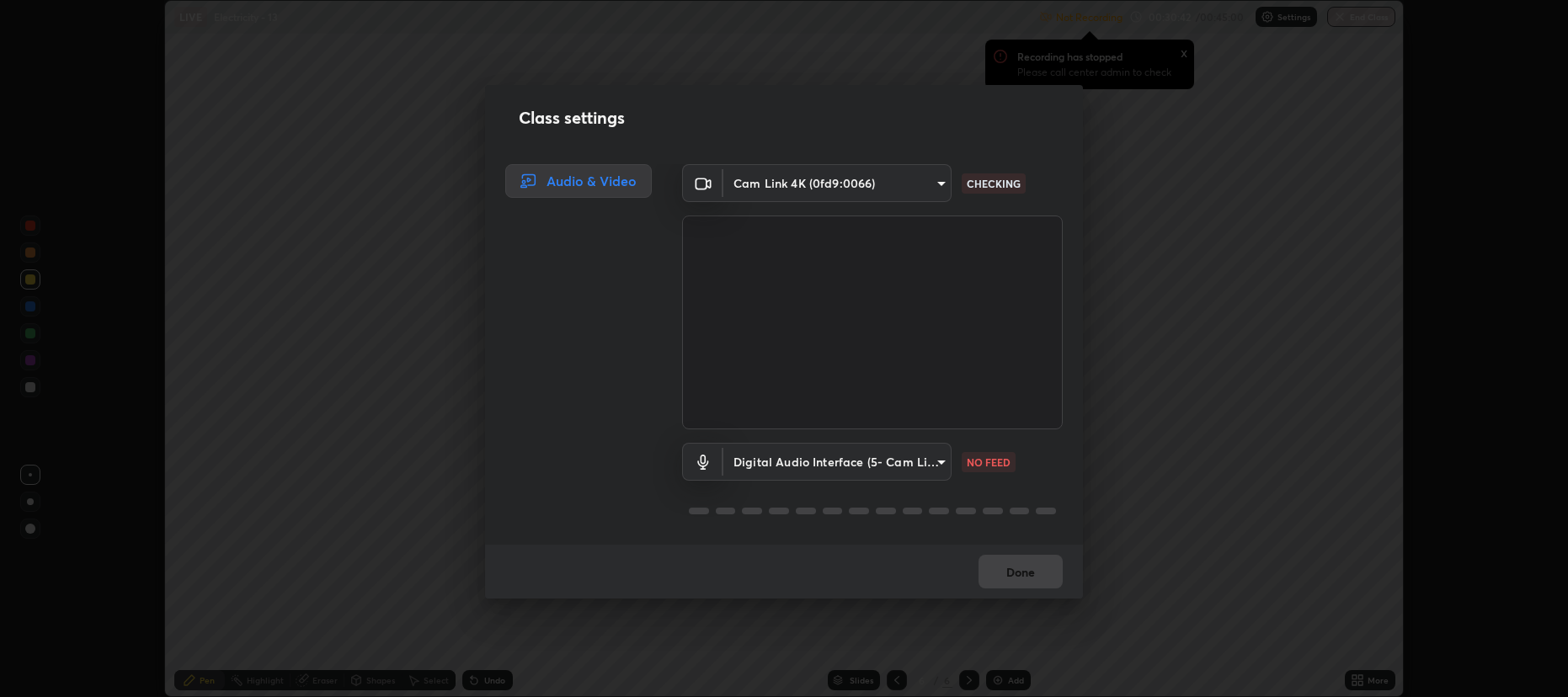
click at [934, 463] on body "Erase all LIVE Electricity - 13 Not Recording Recording has stopped Please call…" at bounding box center [784, 348] width 1568 height 697
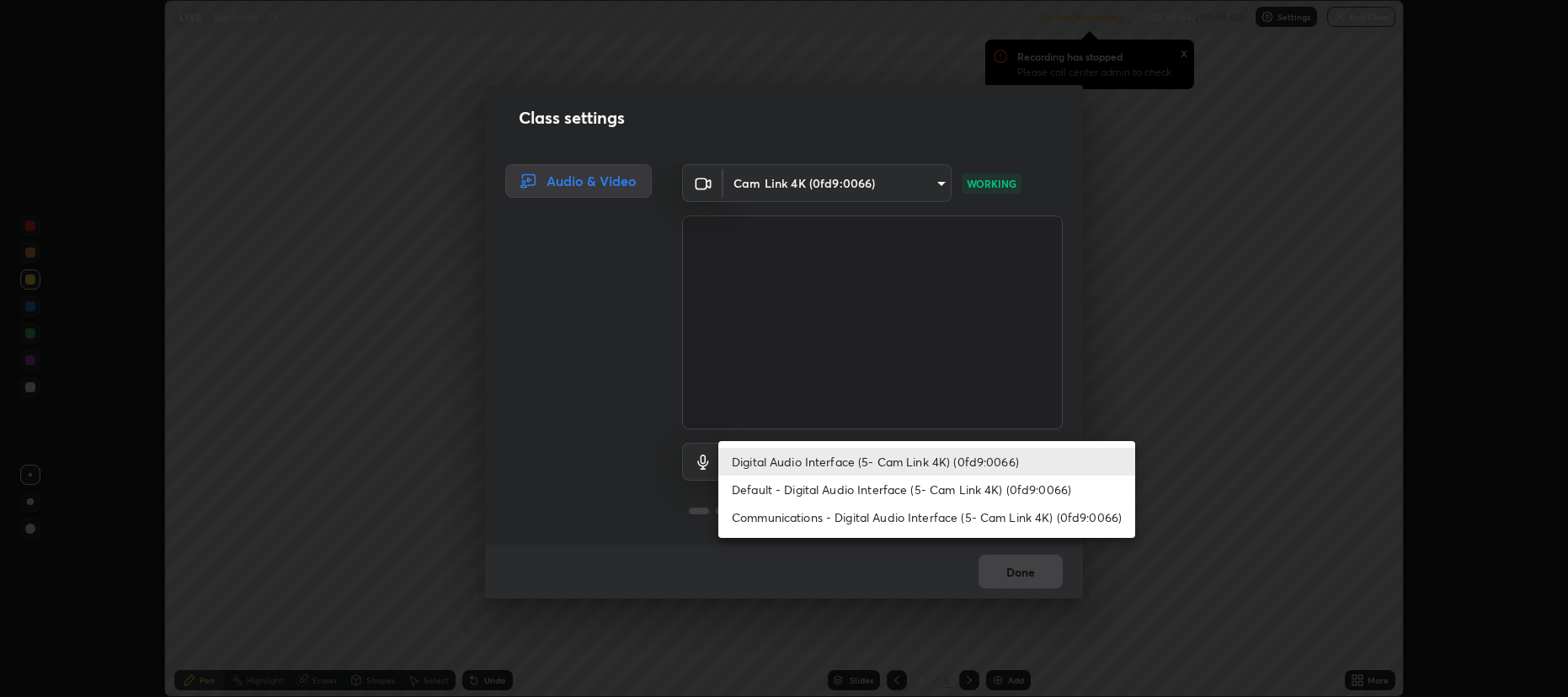
click at [938, 463] on li "Digital Audio Interface (5- Cam Link 4K) (0fd9:0066)" at bounding box center [926, 461] width 417 height 28
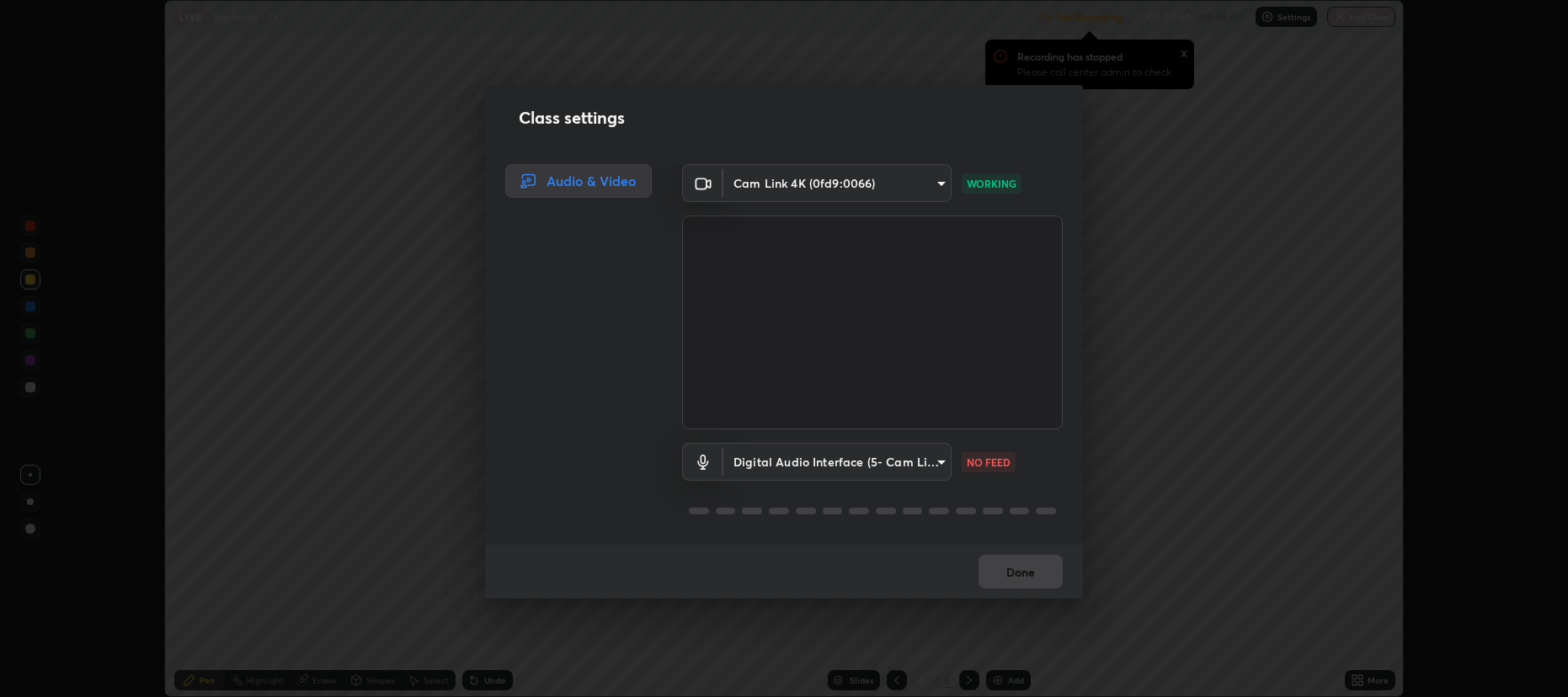
click at [931, 455] on body "Erase all LIVE Electricity - 13 Not Recording Recording has stopped Please call…" at bounding box center [784, 348] width 1568 height 697
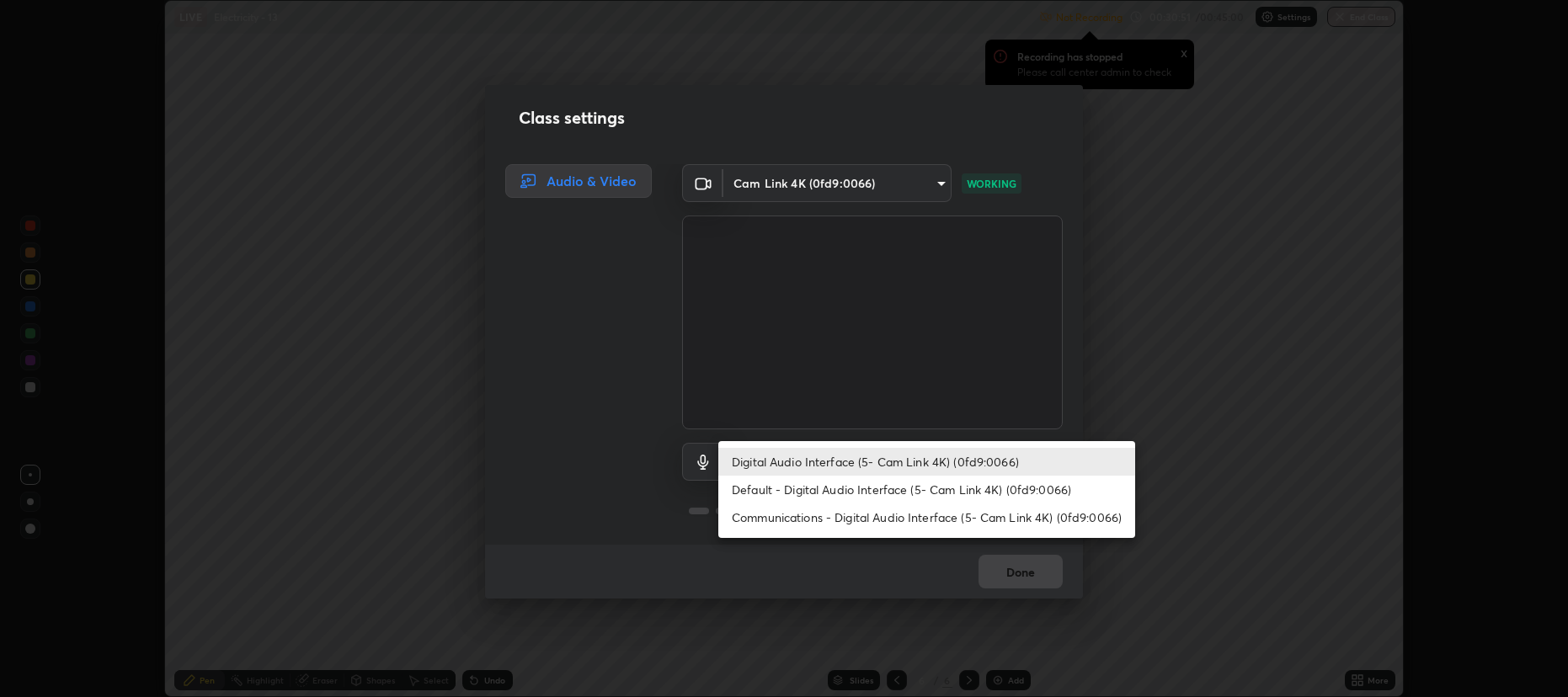
click at [898, 461] on li "Digital Audio Interface (5- Cam Link 4K) (0fd9:0066)" at bounding box center [926, 461] width 417 height 28
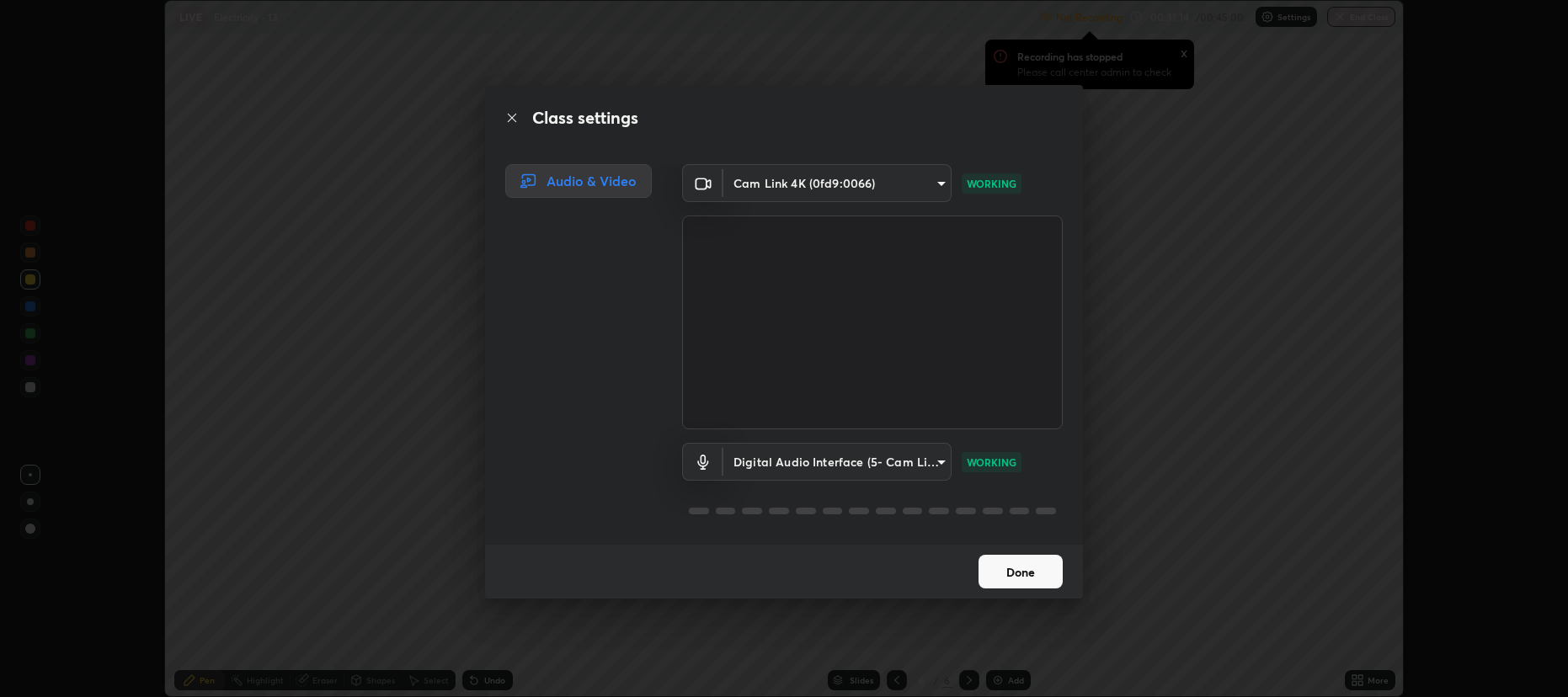
click at [1015, 573] on button "Done" at bounding box center [1020, 572] width 84 height 34
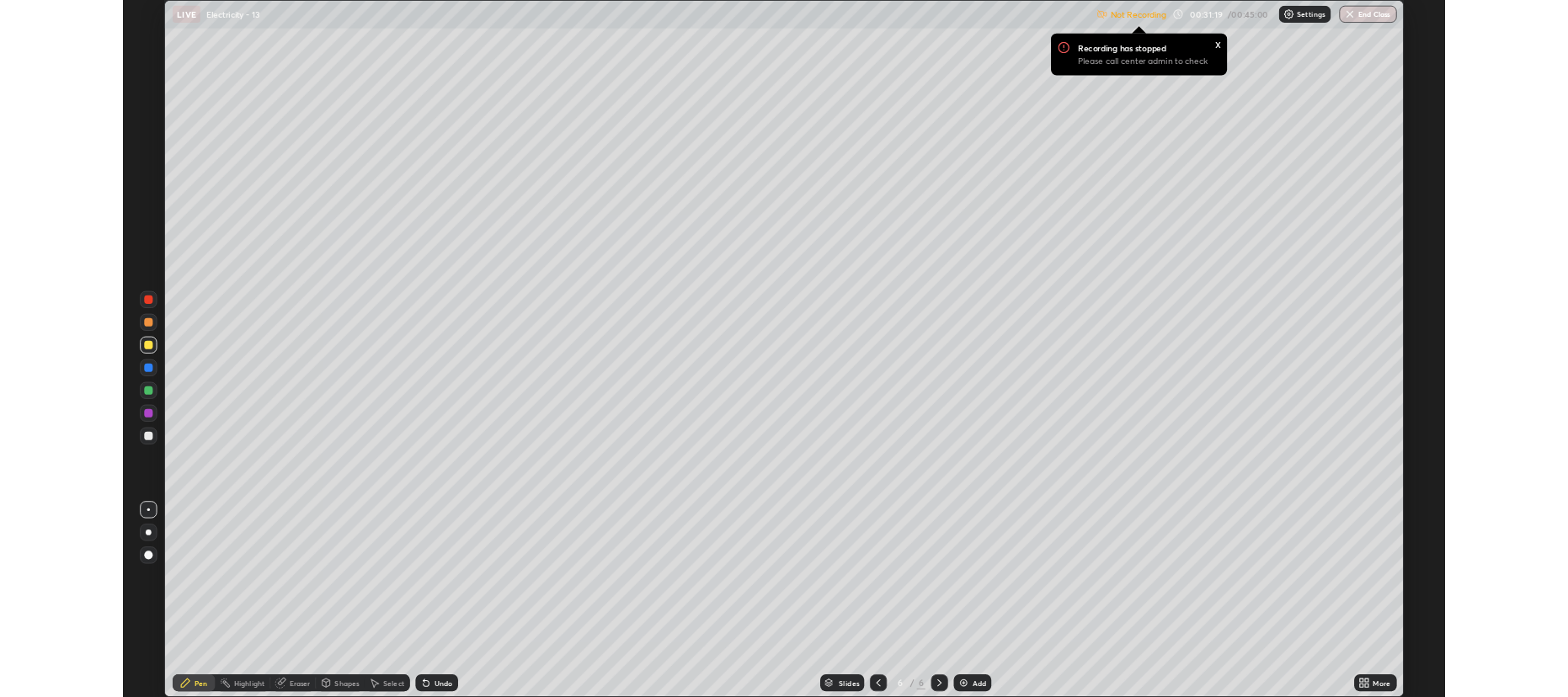
scroll to position [826, 1567]
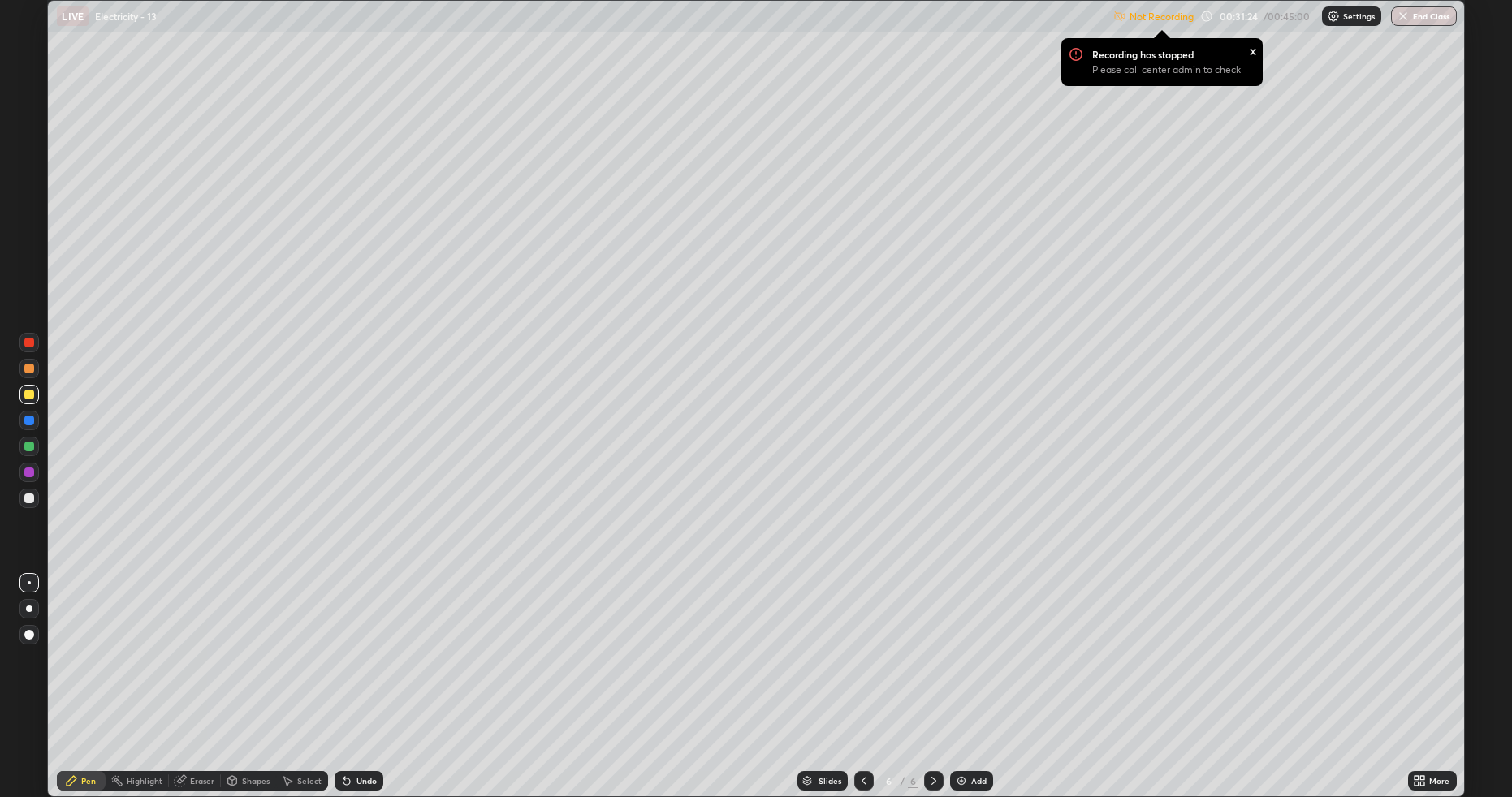
click at [1425, 671] on icon at bounding box center [1423, 778] width 4 height 4
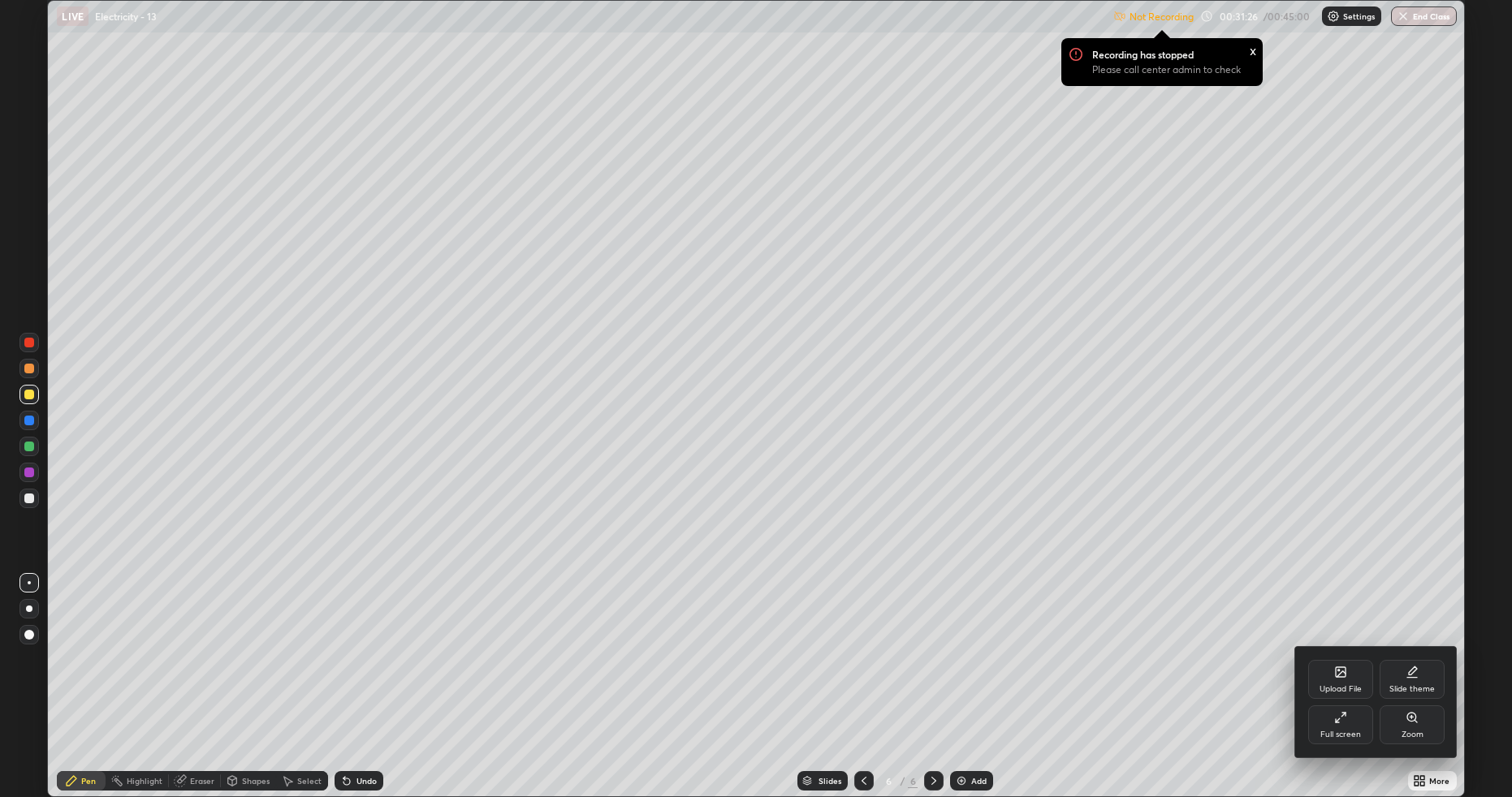
click at [1338, 671] on div "Full screen" at bounding box center [1341, 725] width 65 height 39
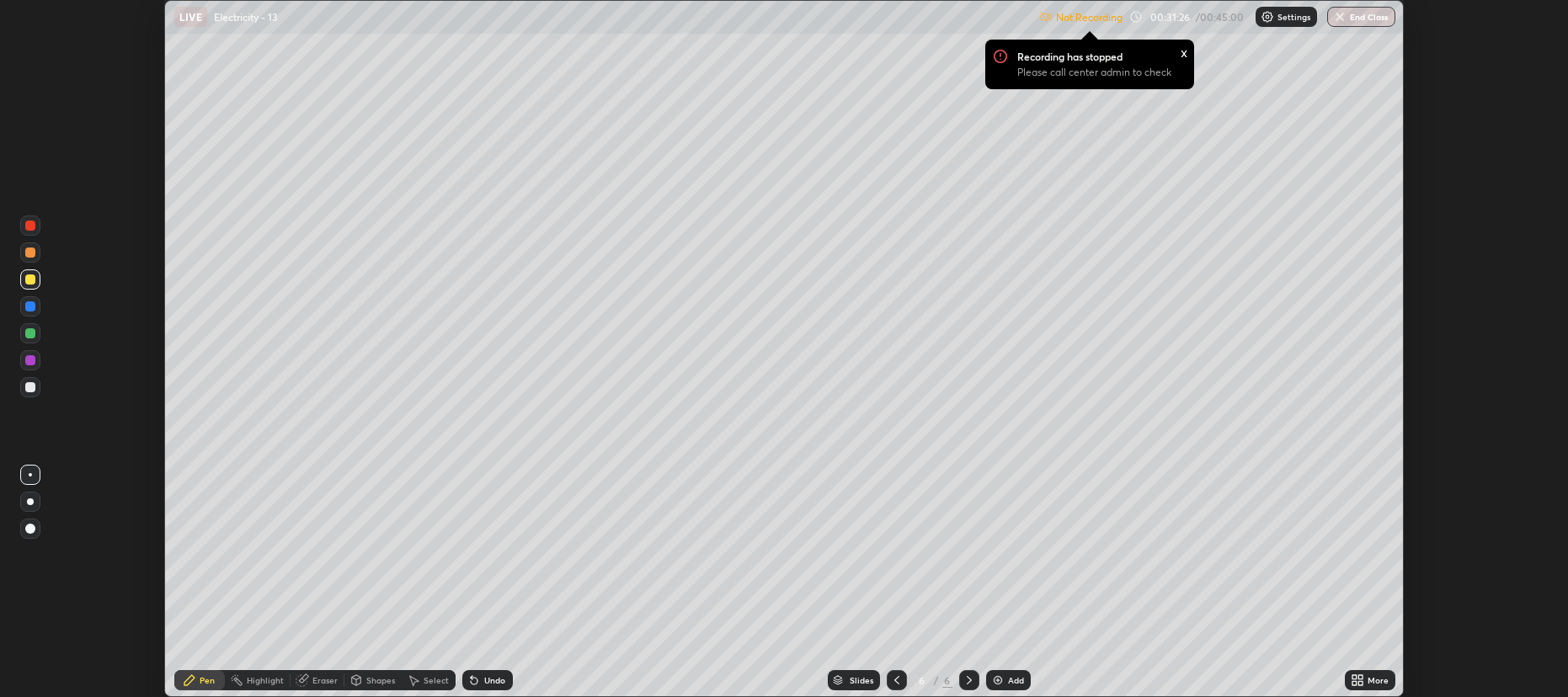
scroll to position [83479, 82636]
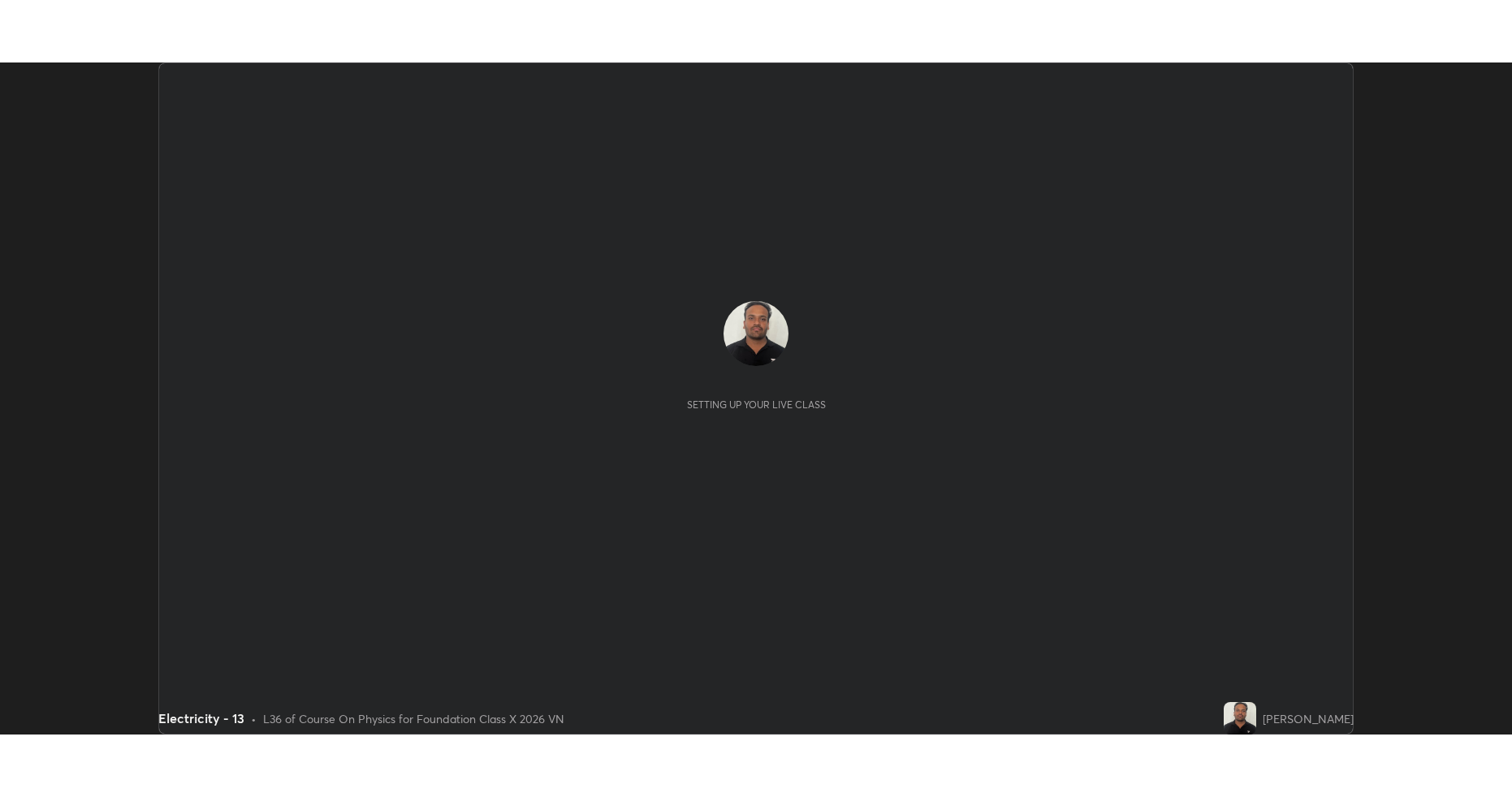
scroll to position [672, 1511]
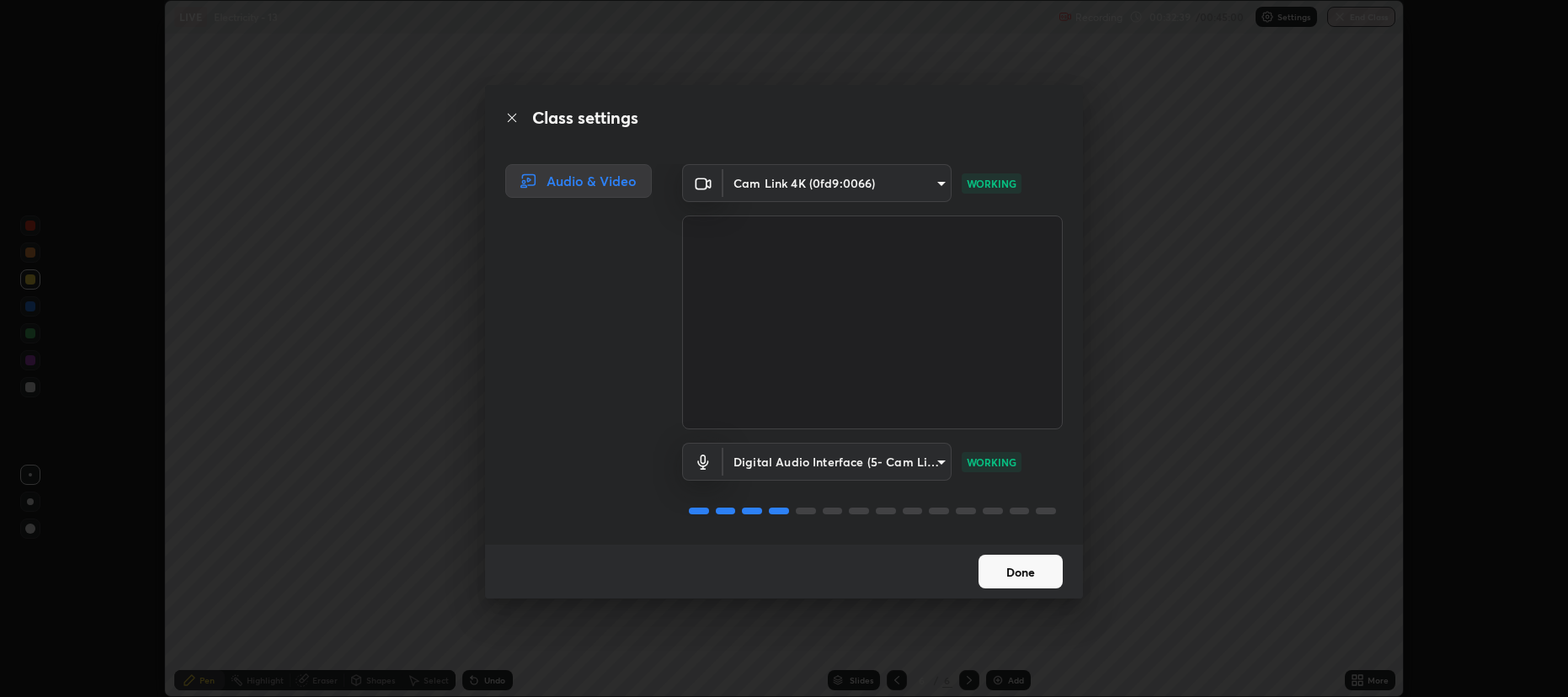
click at [1038, 564] on button "Done" at bounding box center [1020, 572] width 84 height 34
click at [1037, 568] on button "Done" at bounding box center [1020, 572] width 84 height 34
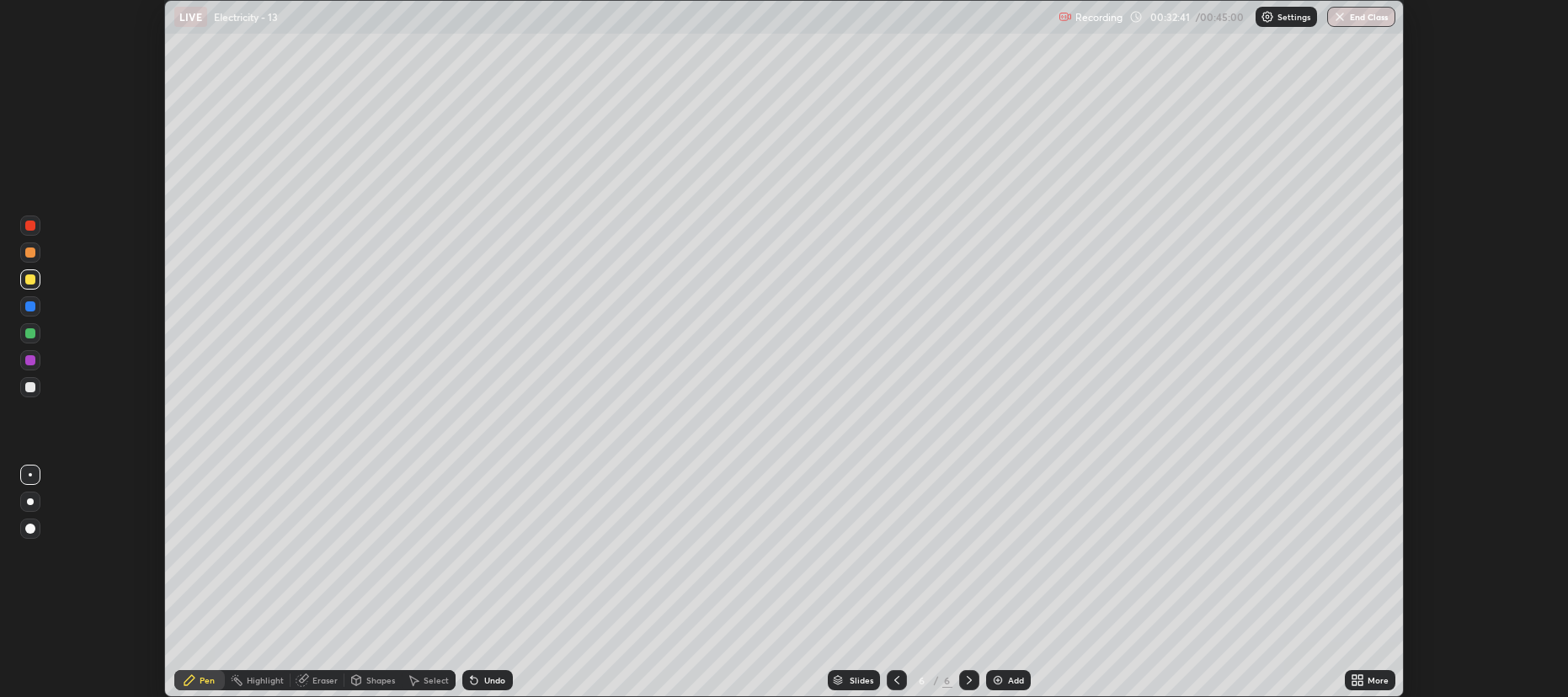
click at [1381, 676] on div "More" at bounding box center [1378, 680] width 21 height 9
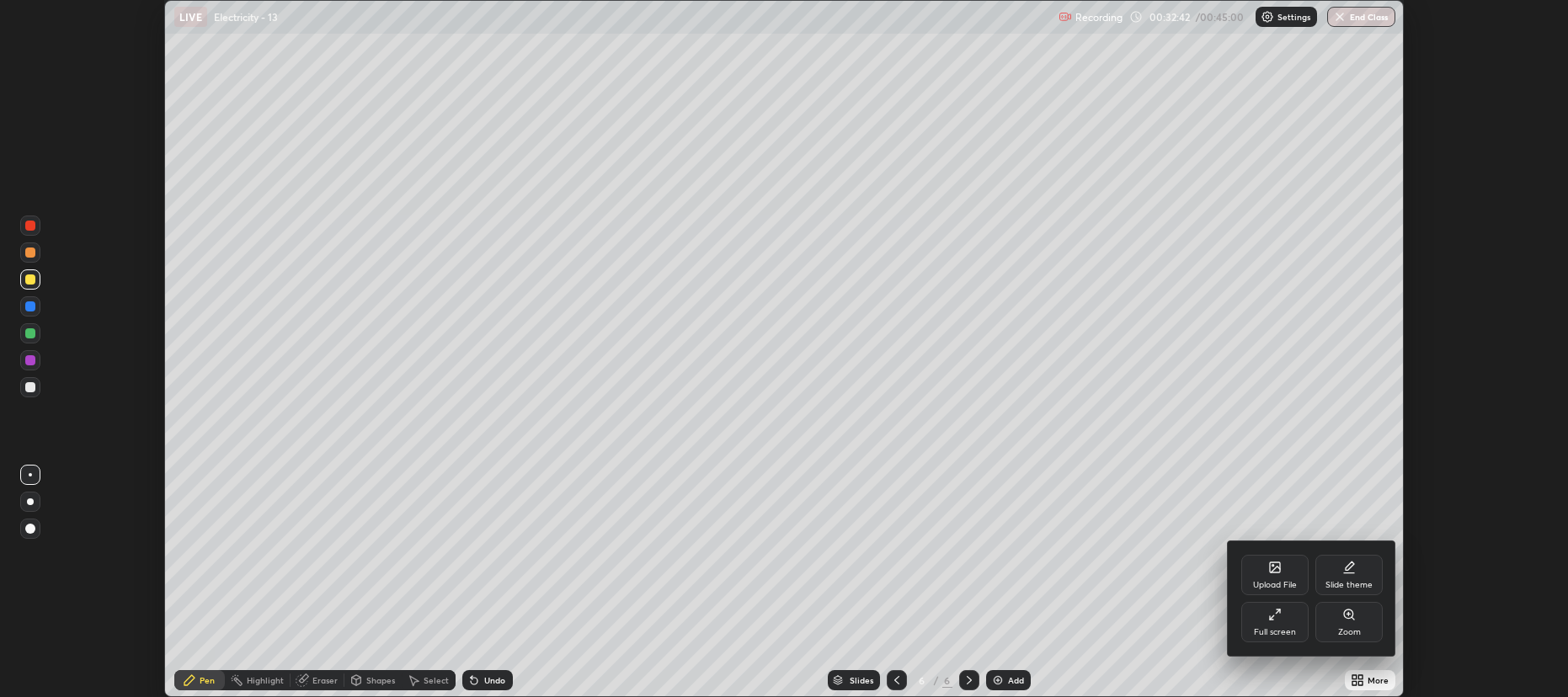
click at [1282, 619] on div "Full screen" at bounding box center [1275, 622] width 67 height 40
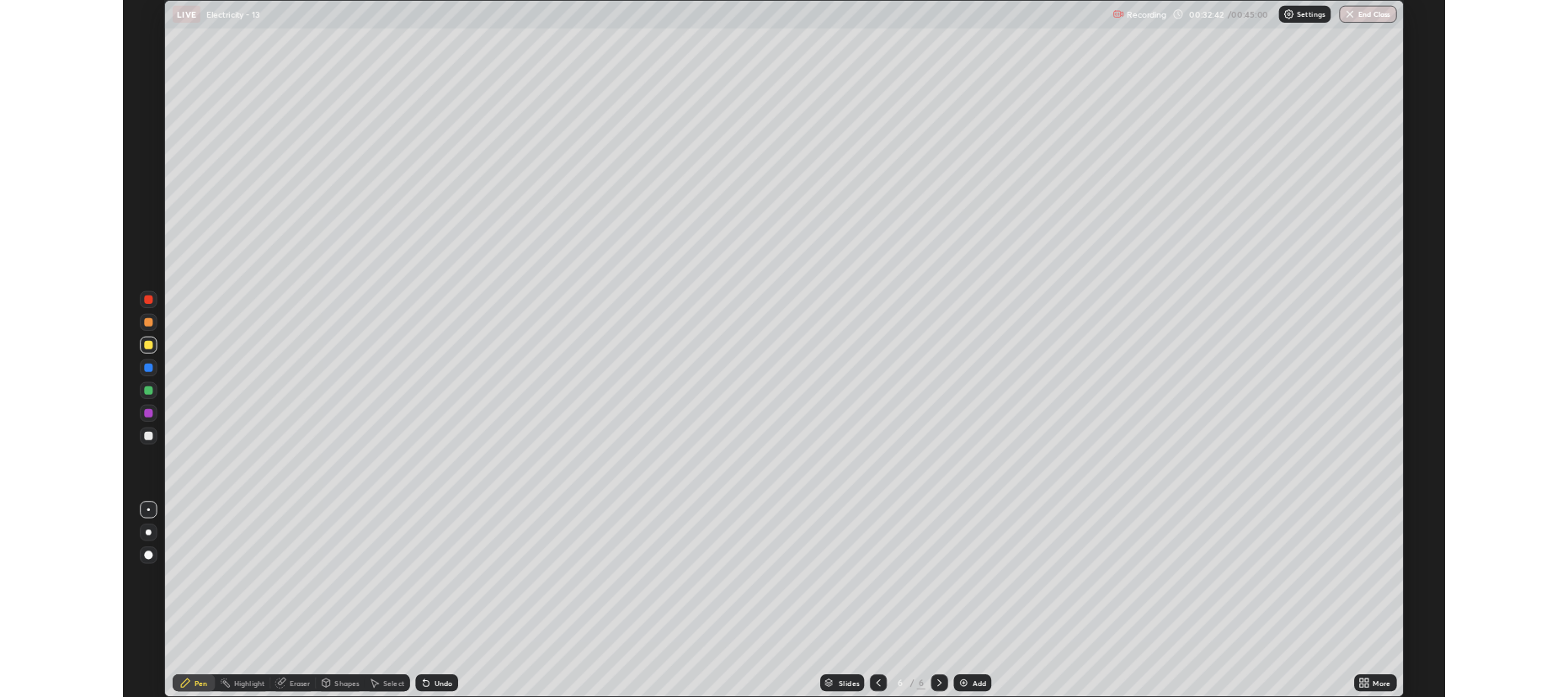
scroll to position [826, 1567]
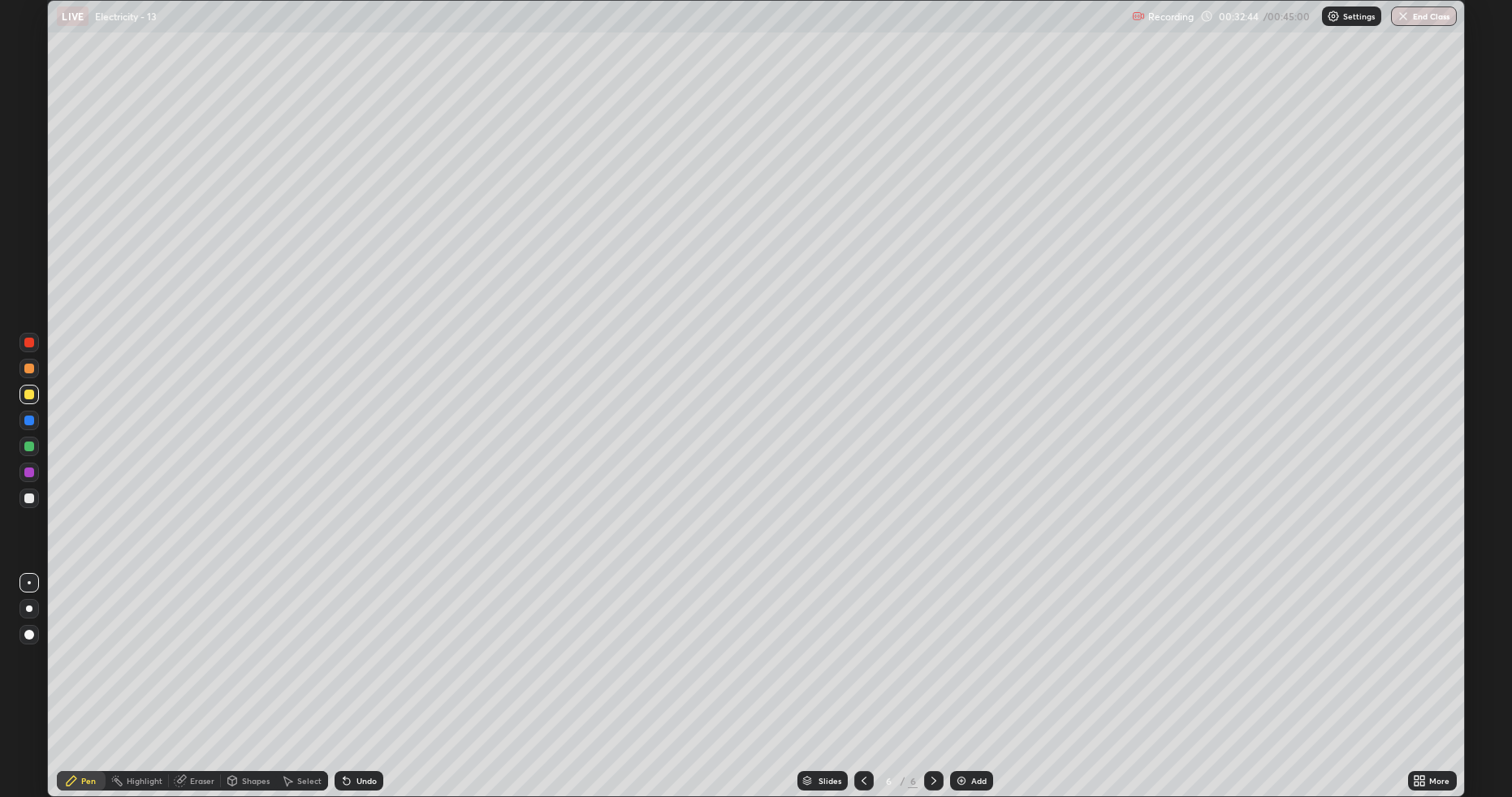
click at [986, 671] on div "Add" at bounding box center [971, 781] width 43 height 19
click at [376, 671] on div "Undo" at bounding box center [359, 781] width 48 height 19
click at [370, 671] on div "Undo" at bounding box center [366, 781] width 20 height 9
click at [965, 671] on img at bounding box center [961, 782] width 13 height 13
click at [32, 498] on div at bounding box center [29, 498] width 10 height 10
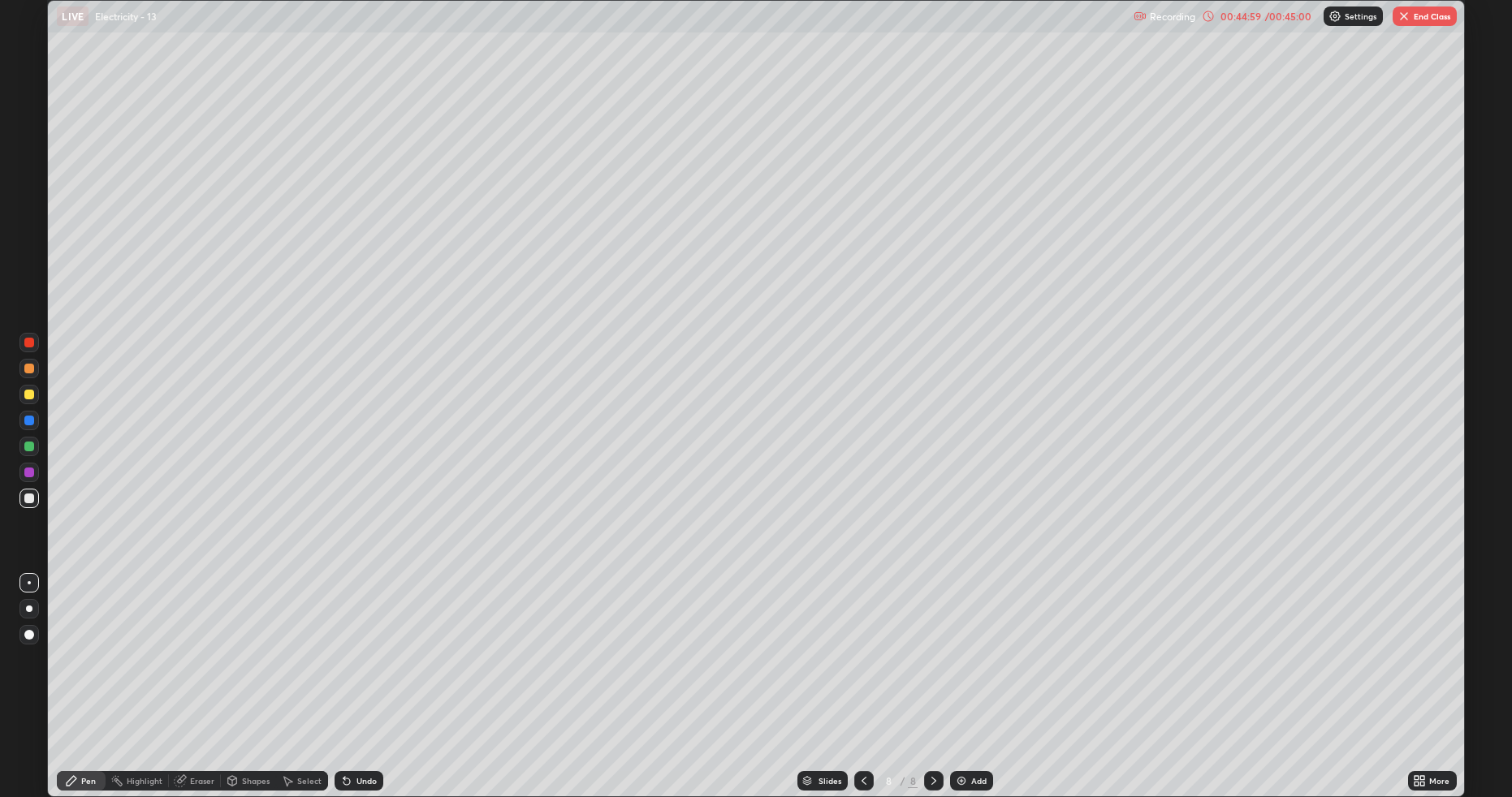
click at [364, 671] on div "Undo" at bounding box center [366, 781] width 20 height 9
click at [363, 671] on div "Undo" at bounding box center [359, 781] width 48 height 19
click at [1281, 15] on div "/ 00:45:00" at bounding box center [1289, 16] width 50 height 10
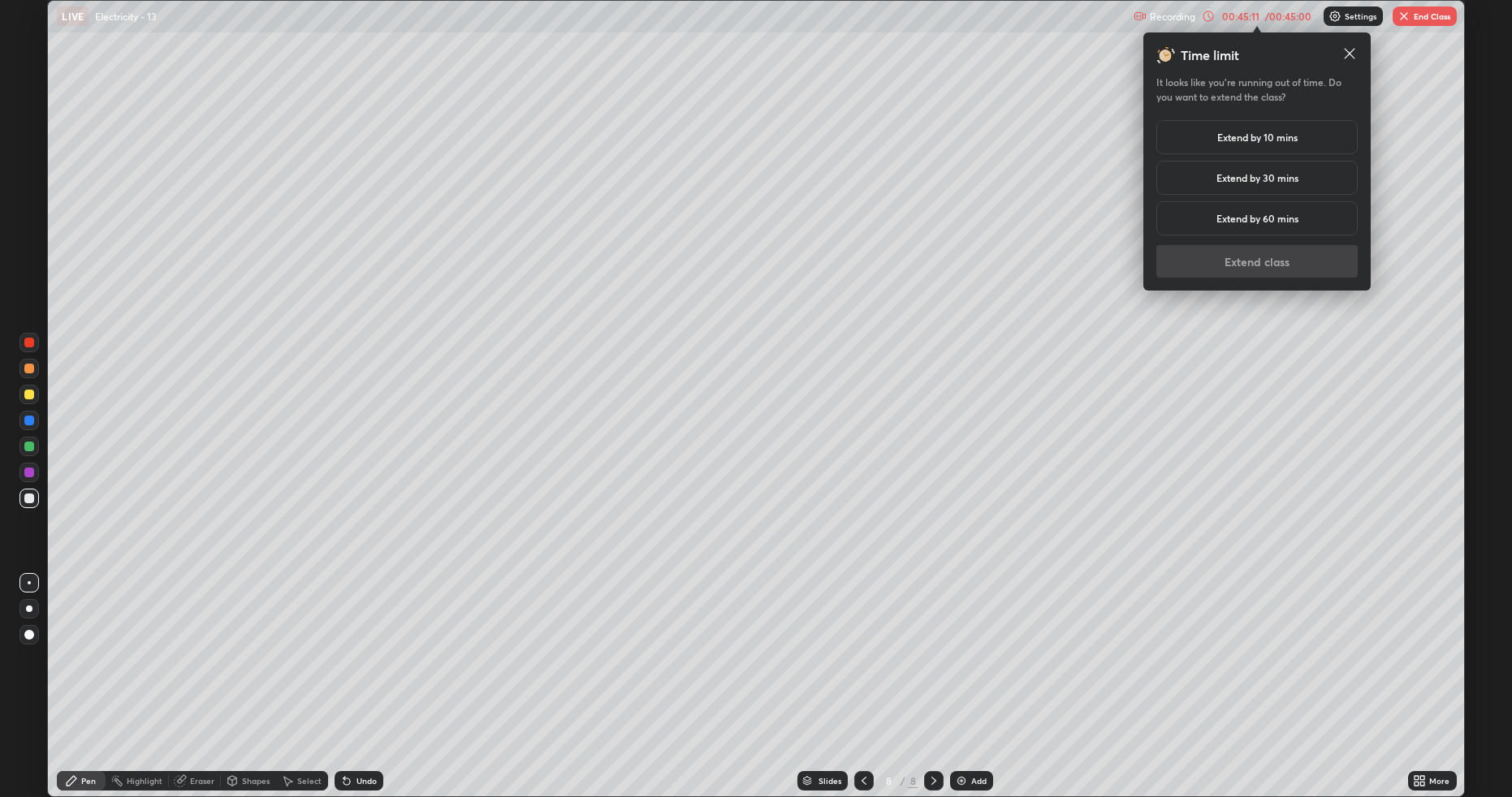
click at [1261, 133] on h5 "Extend by 10 mins" at bounding box center [1257, 137] width 81 height 14
click at [1250, 262] on button "Extend class" at bounding box center [1257, 262] width 202 height 32
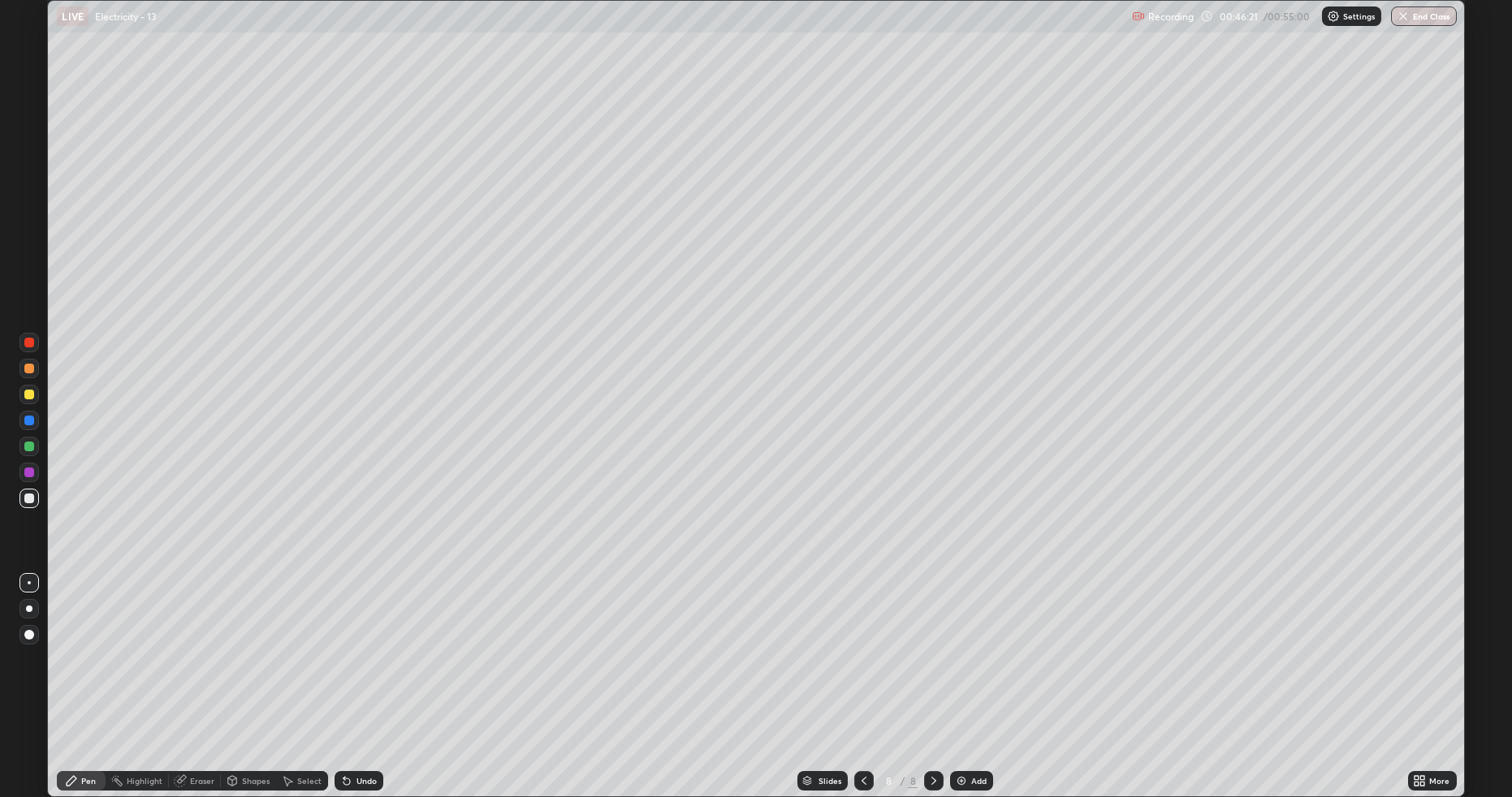
click at [1439, 23] on button "End Class" at bounding box center [1424, 16] width 66 height 19
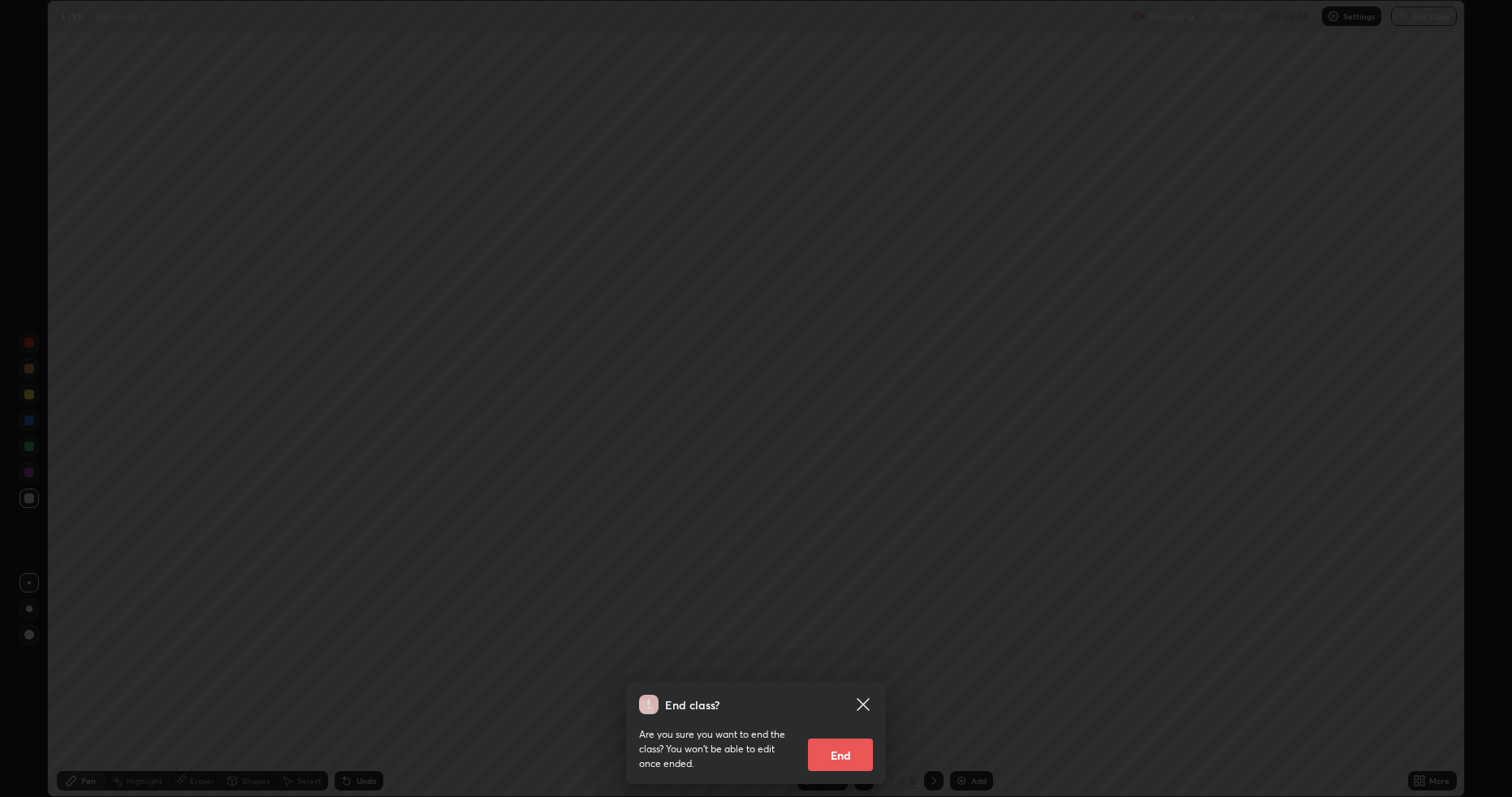
click at [857, 671] on button "End" at bounding box center [841, 755] width 65 height 32
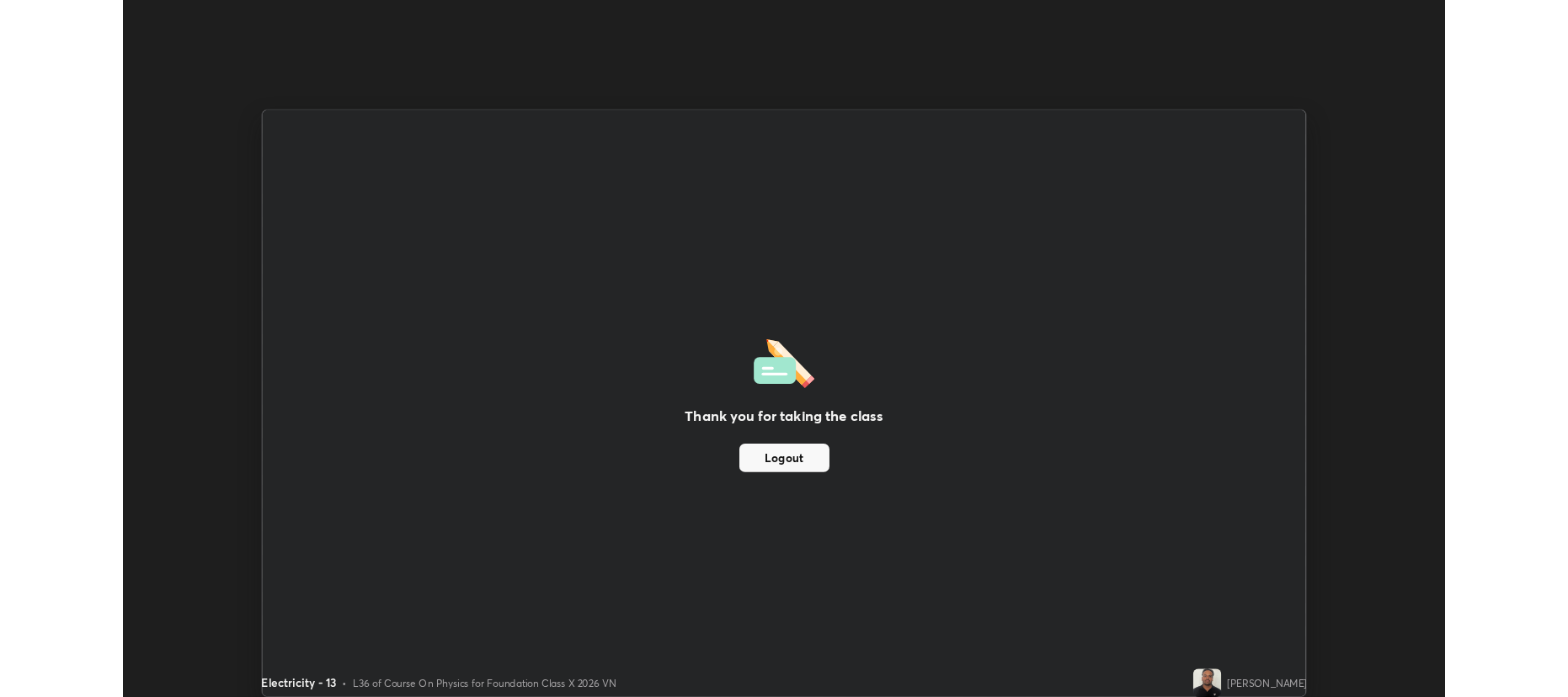
scroll to position [83479, 82636]
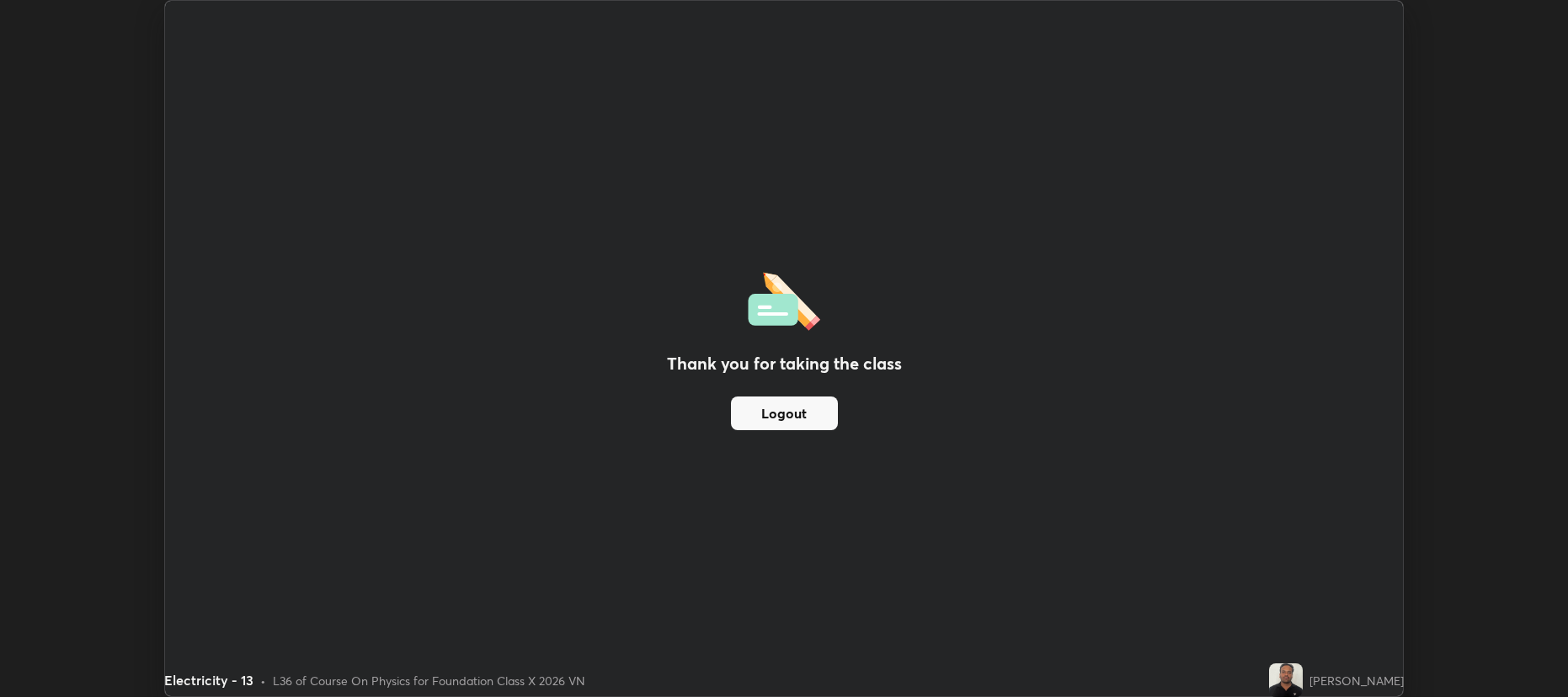
click at [1300, 679] on img at bounding box center [1286, 680] width 34 height 34
click at [1299, 684] on img at bounding box center [1286, 680] width 34 height 34
click at [1295, 676] on img at bounding box center [1286, 680] width 34 height 34
click at [1295, 675] on img at bounding box center [1286, 680] width 34 height 34
click at [1303, 671] on img at bounding box center [1286, 680] width 34 height 34
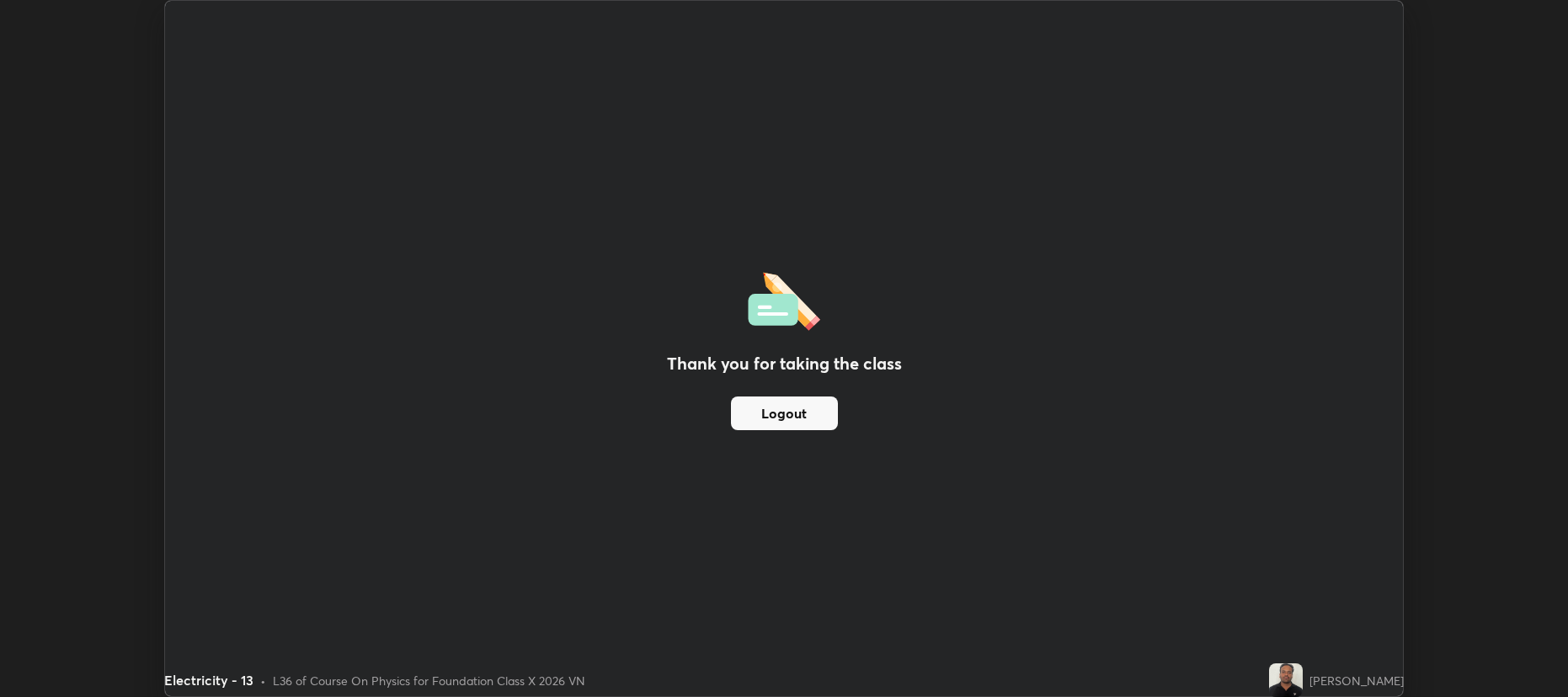
click at [1300, 676] on img at bounding box center [1286, 680] width 34 height 34
click at [1299, 676] on img at bounding box center [1286, 680] width 34 height 34
click at [1298, 675] on img at bounding box center [1286, 680] width 34 height 34
click at [1299, 671] on img at bounding box center [1286, 680] width 34 height 34
click at [1293, 677] on img at bounding box center [1286, 680] width 34 height 34
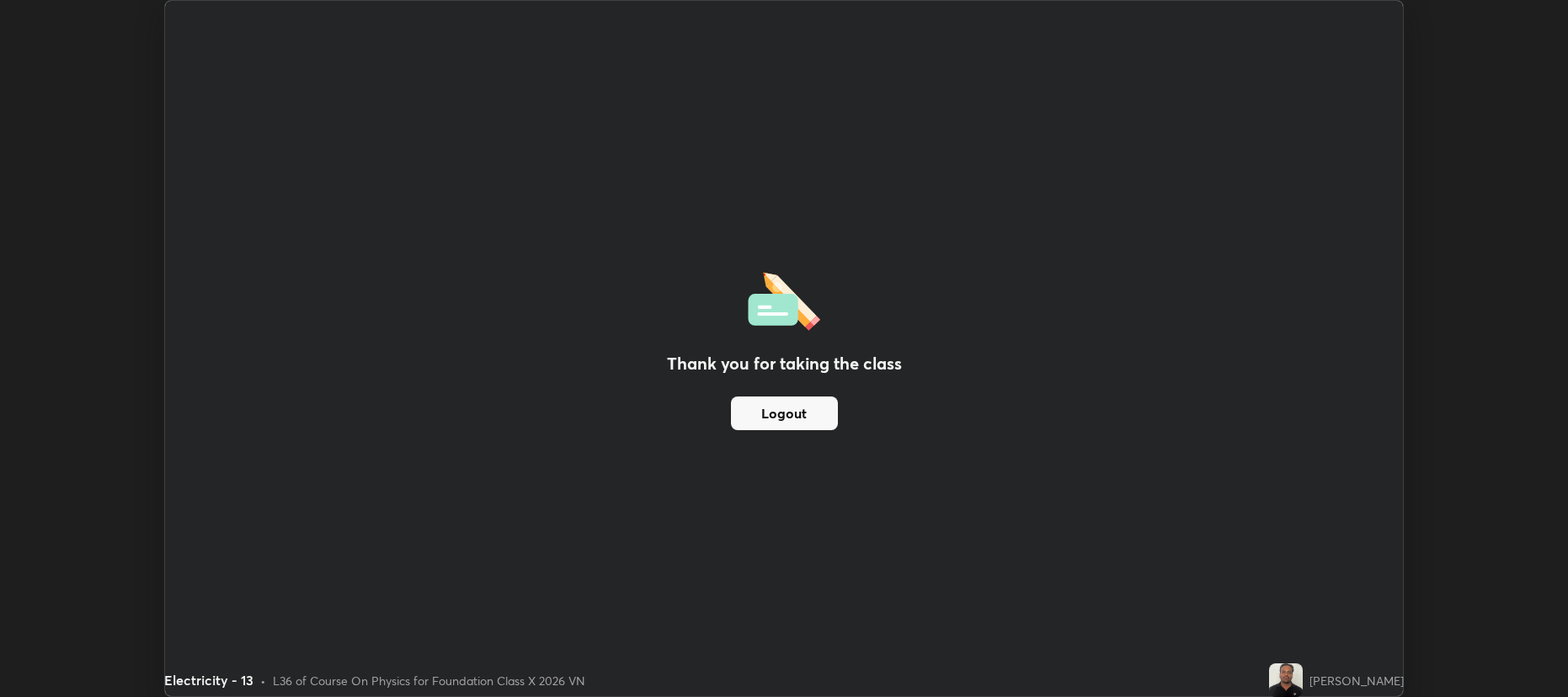
click at [1299, 674] on img at bounding box center [1286, 680] width 34 height 34
